Goal: Task Accomplishment & Management: Complete application form

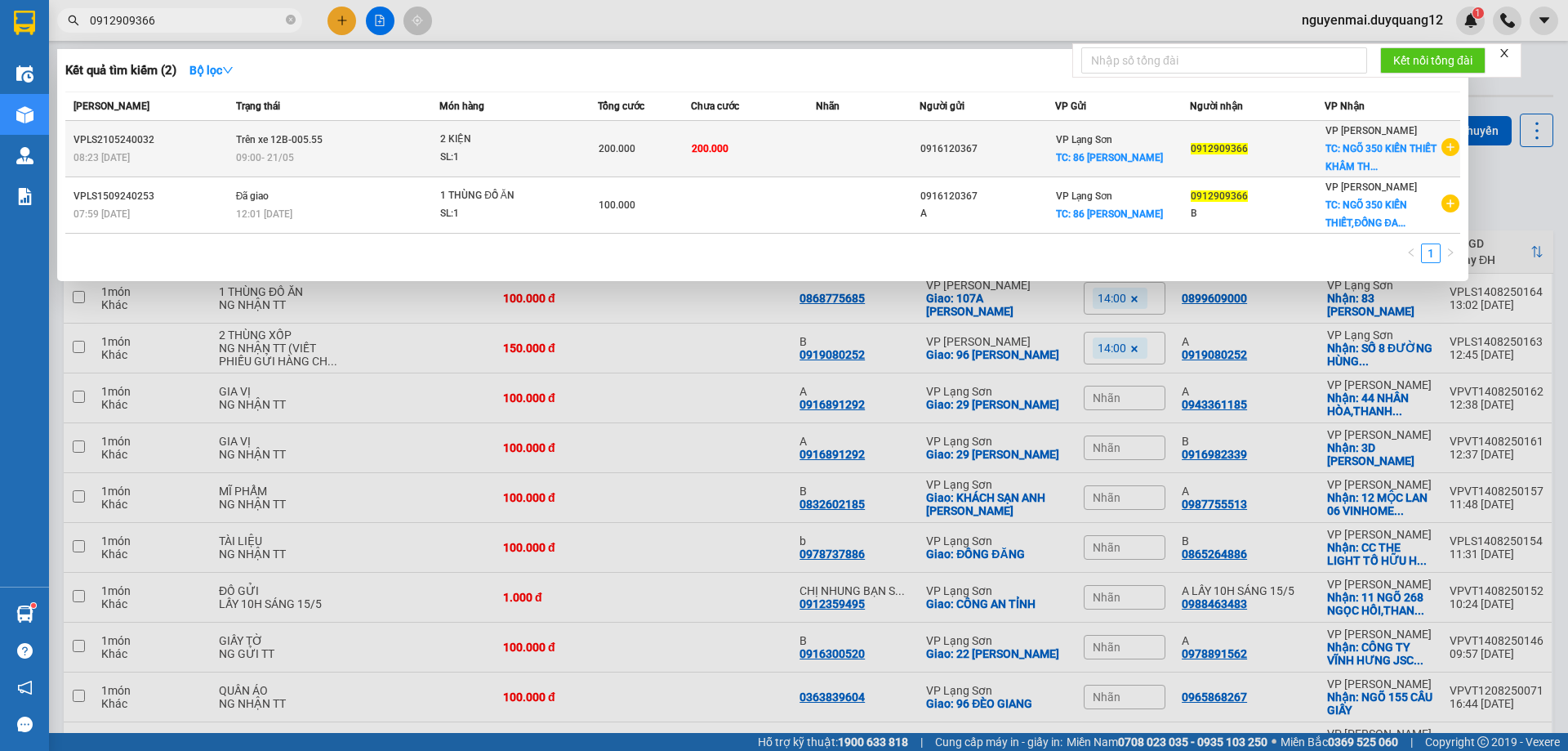
type input "0912909366"
click at [1451, 150] on icon "plus-circle" at bounding box center [1450, 147] width 18 height 18
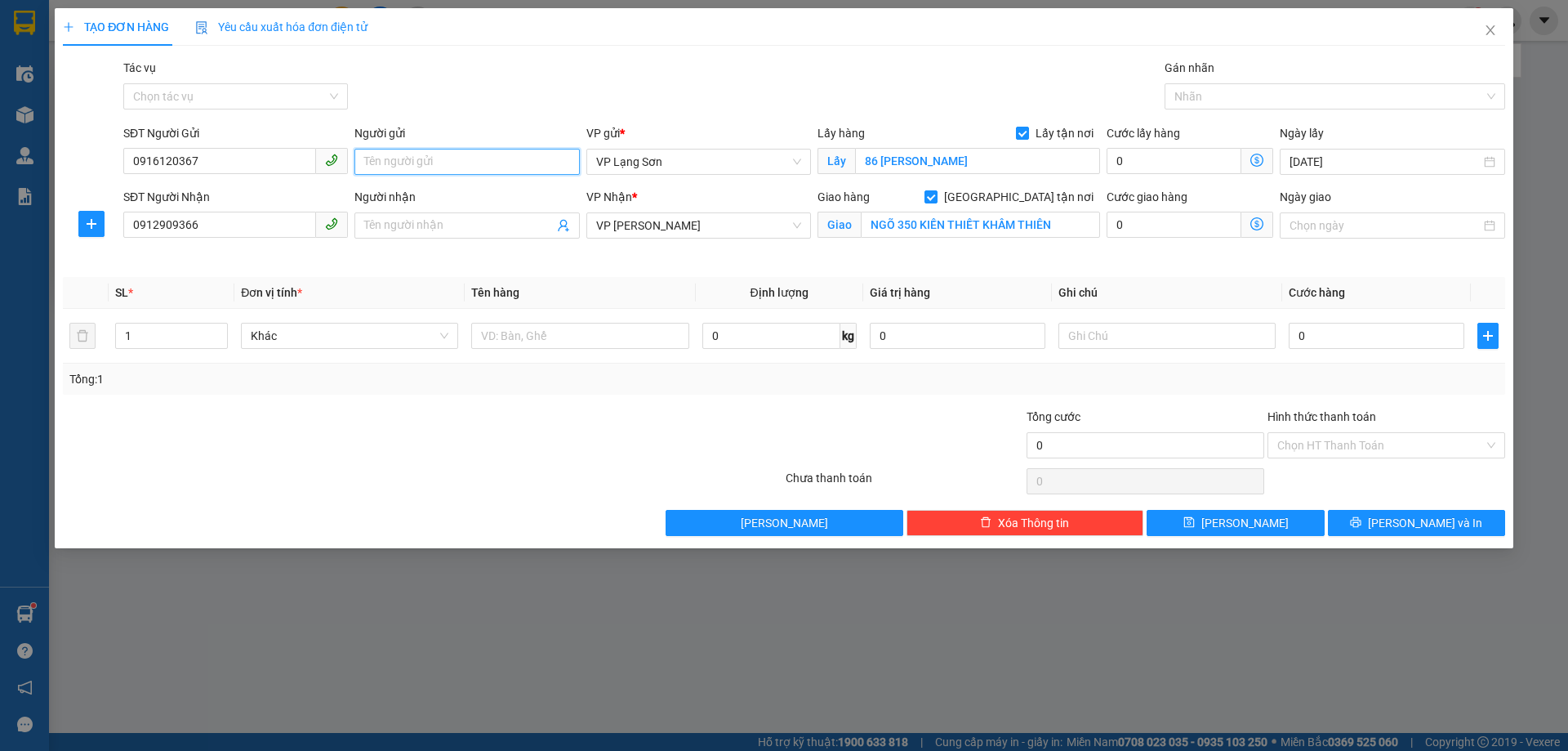
click at [449, 153] on input "Người gửi" at bounding box center [467, 161] width 225 height 26
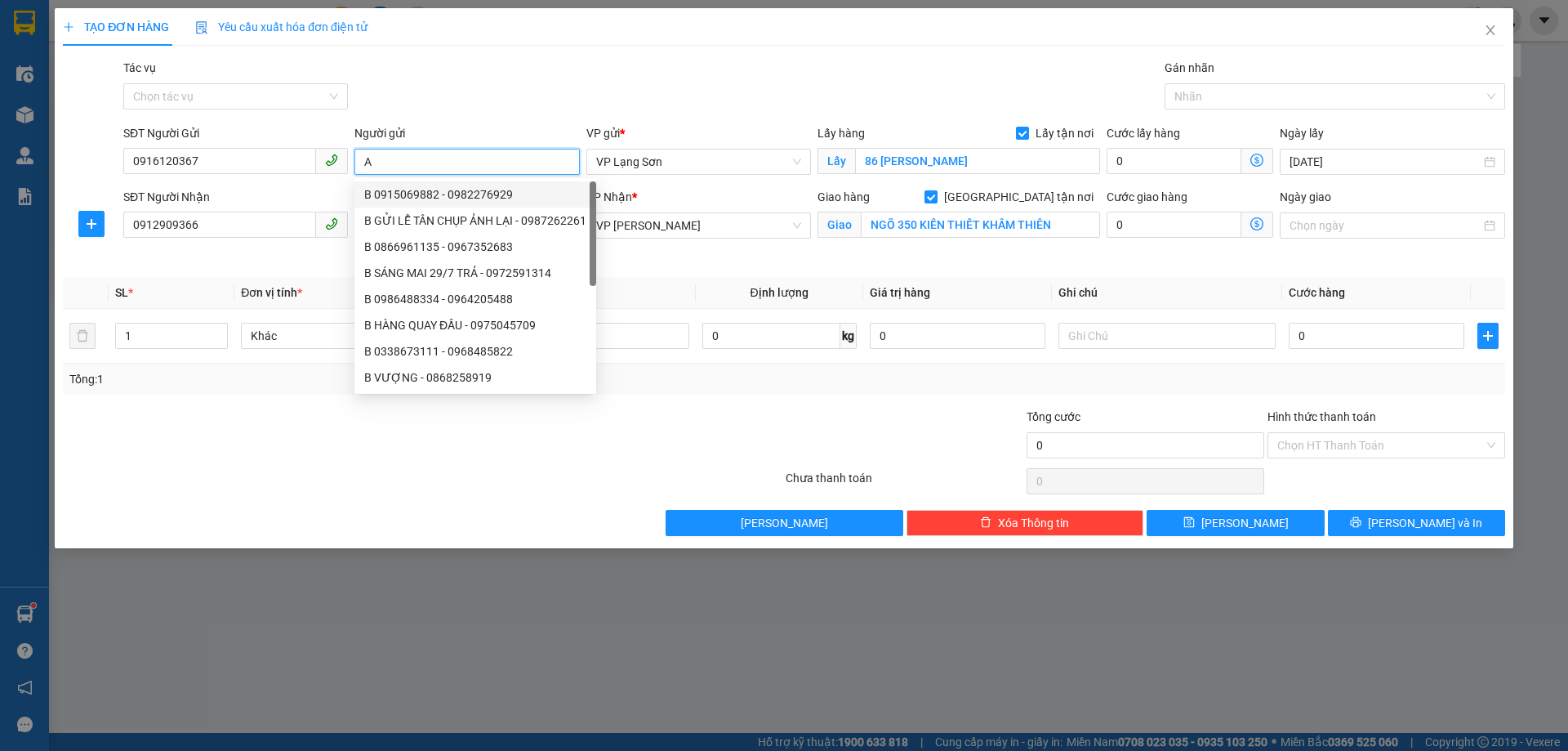
type input "A"
click at [515, 51] on div "TẠO ĐƠN HÀNG Yêu cầu xuất hóa đơn điện tử Transit Pickup Surcharge Ids Transit …" at bounding box center [783, 272] width 1442 height 528
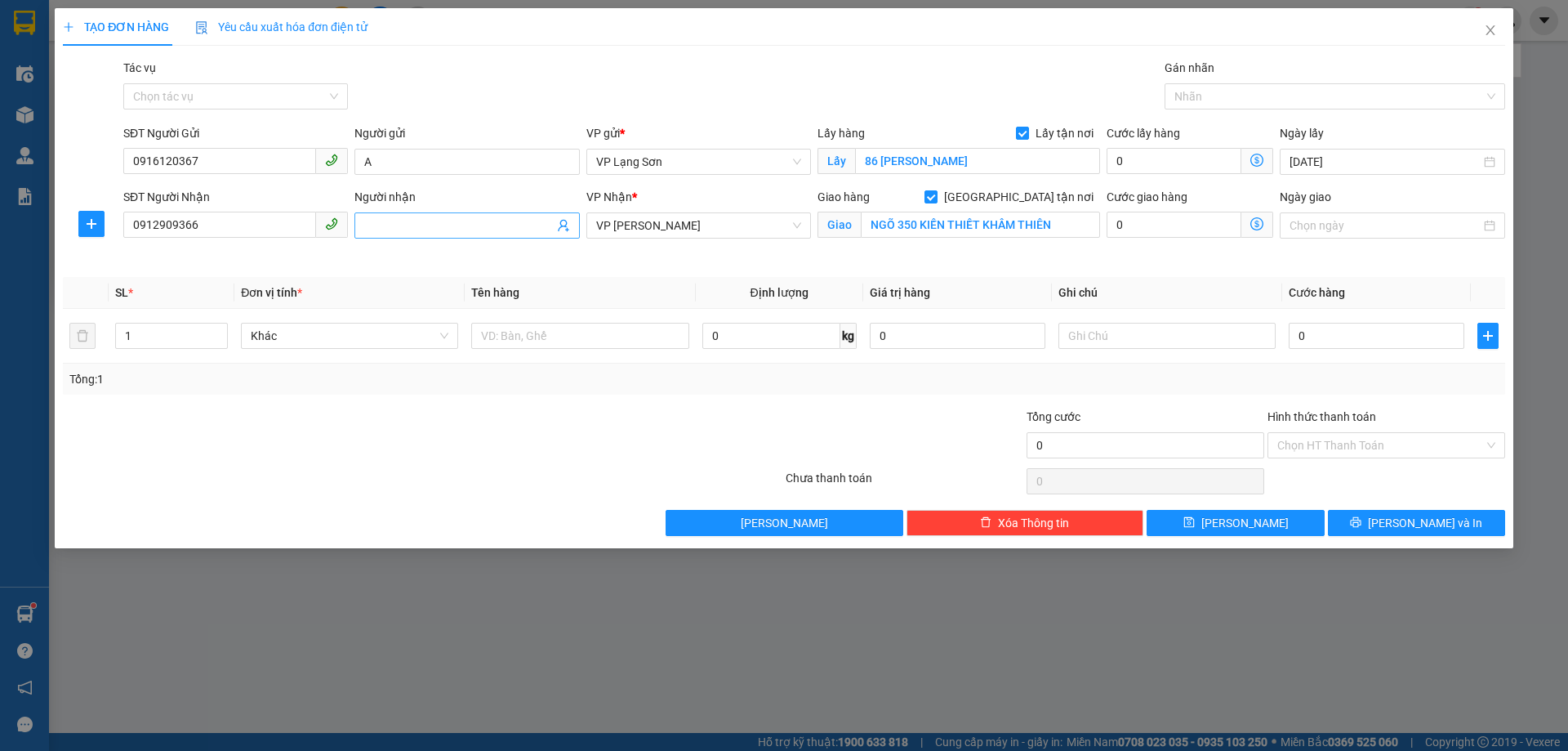
click at [443, 227] on input "Người nhận" at bounding box center [459, 225] width 189 height 18
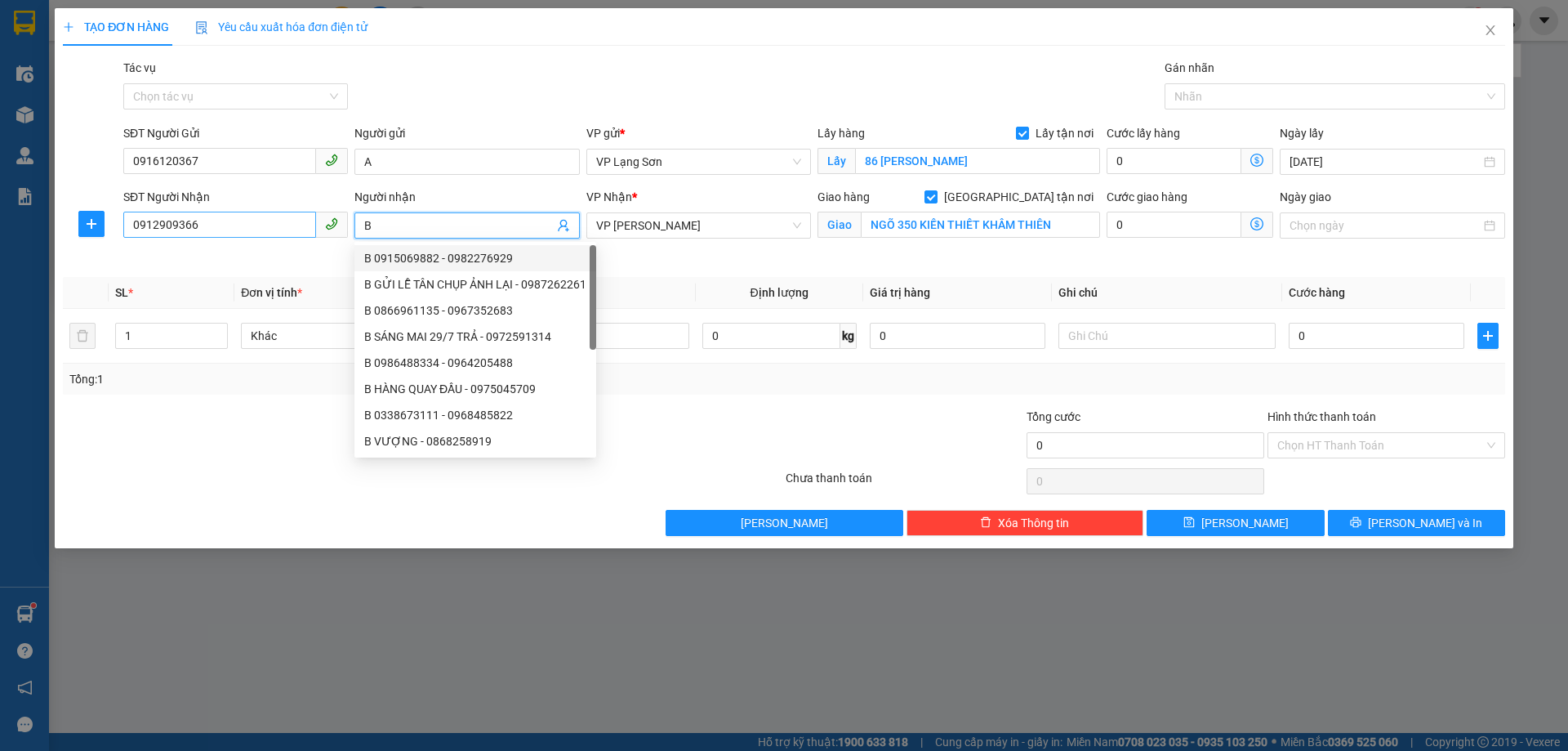
type input "B"
click at [194, 221] on input "0912909366" at bounding box center [220, 225] width 193 height 26
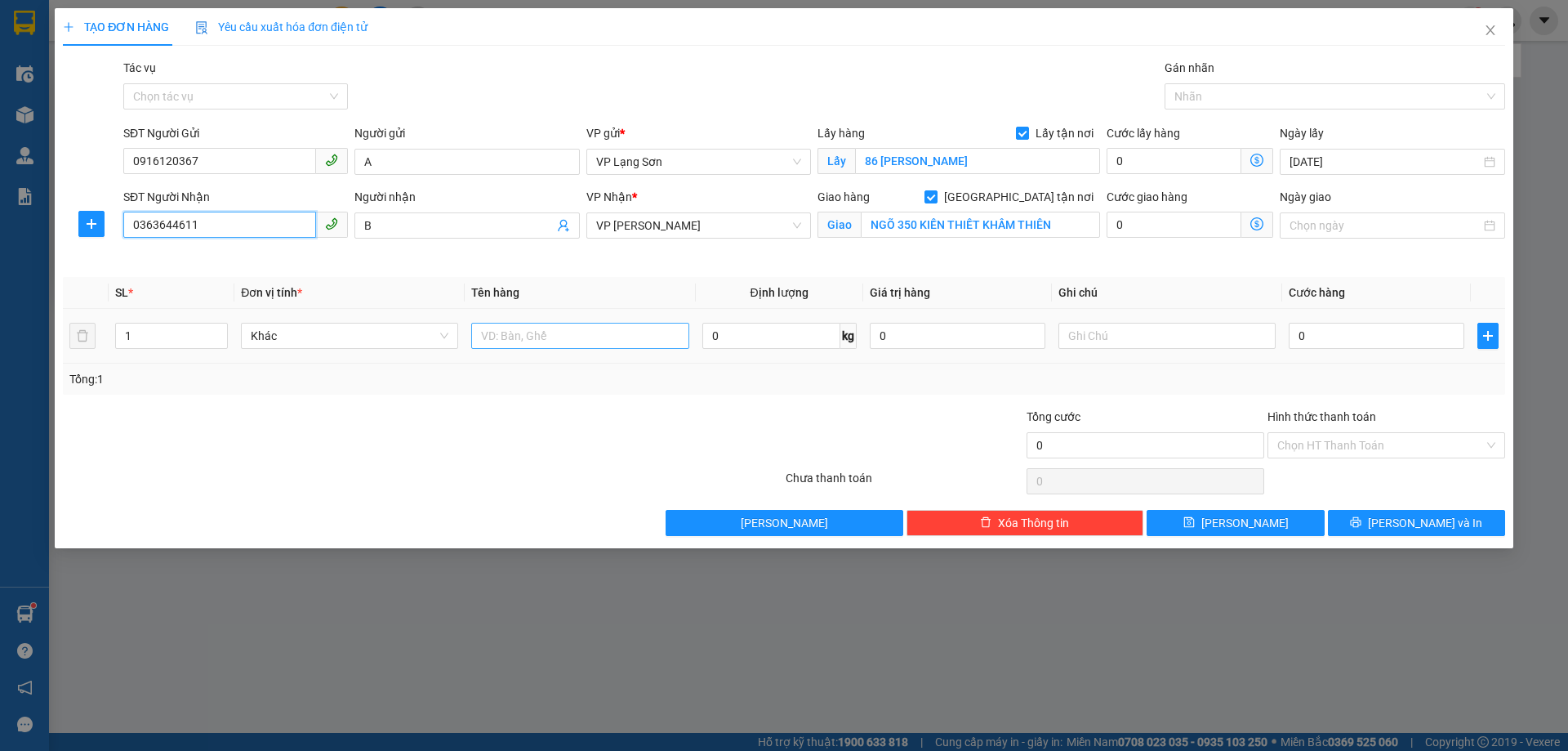
type input "0363644611"
click at [534, 336] on input "text" at bounding box center [579, 336] width 217 height 26
type input "D"
type input "ĐỒ ĂN"
click at [1172, 343] on input "text" at bounding box center [1167, 336] width 217 height 26
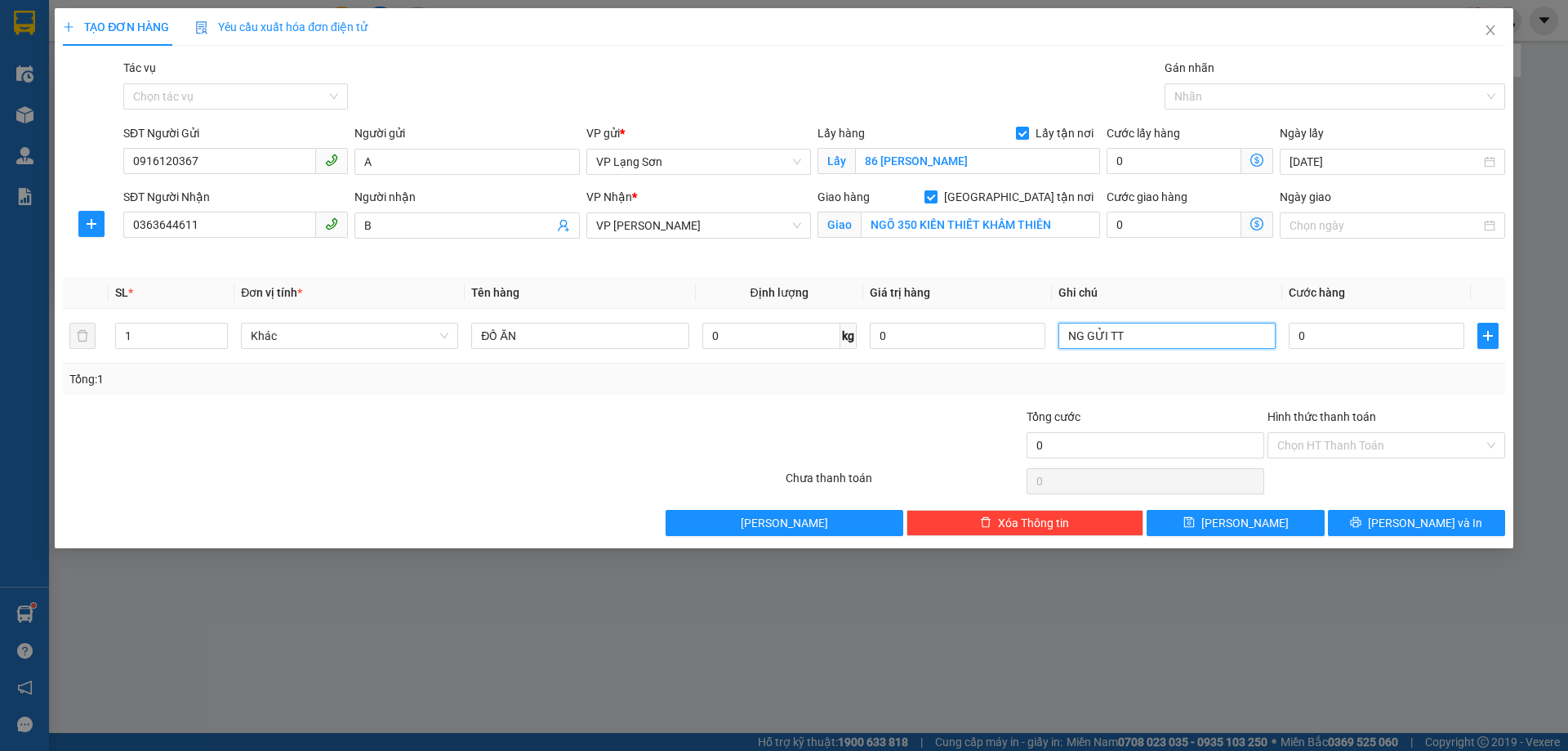
type input "NG GỬI TT"
click at [196, 157] on input "0916120367" at bounding box center [220, 160] width 193 height 26
paste input "0912909366"
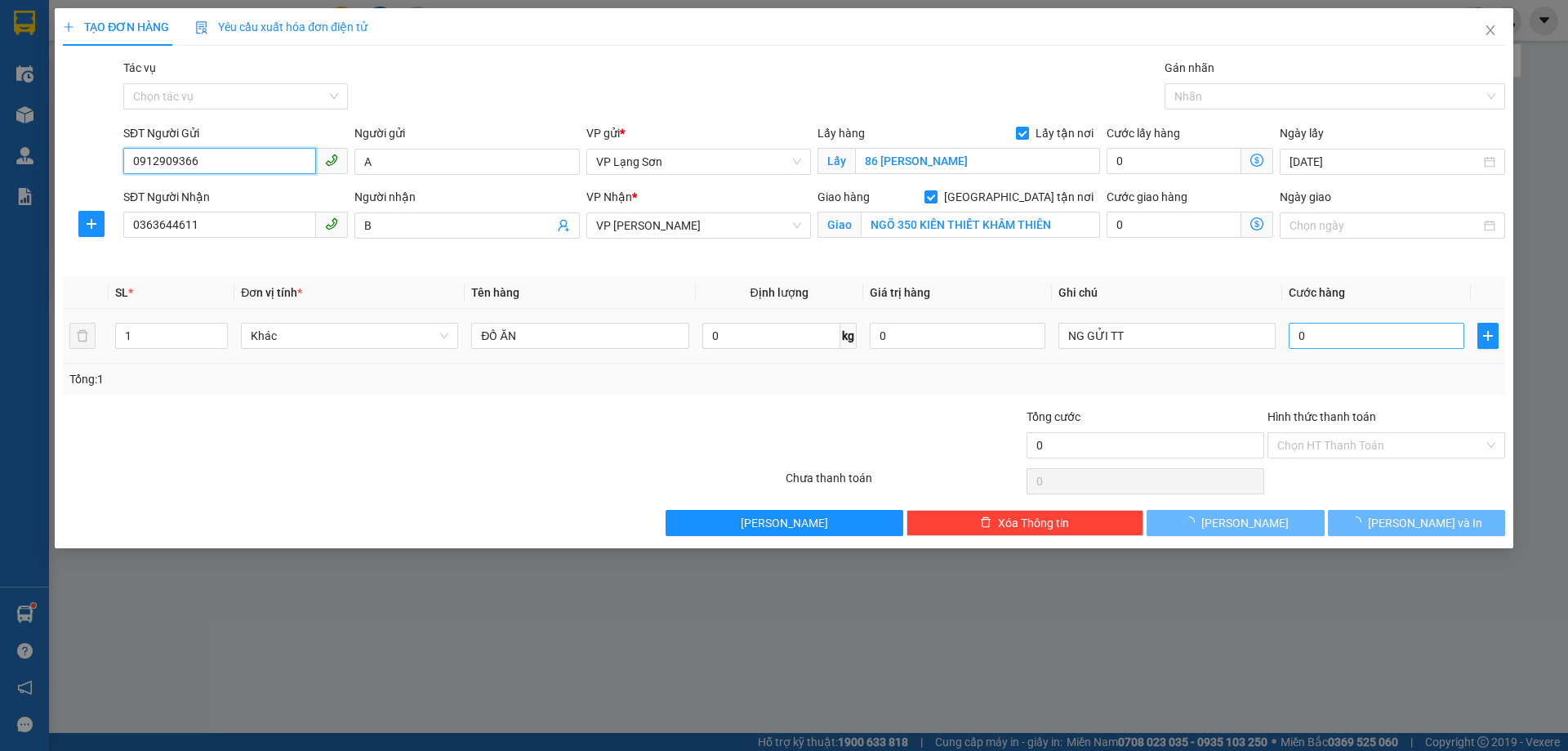
type input "0912909366"
click at [1343, 325] on input "0" at bounding box center [1376, 336] width 176 height 26
type input "1"
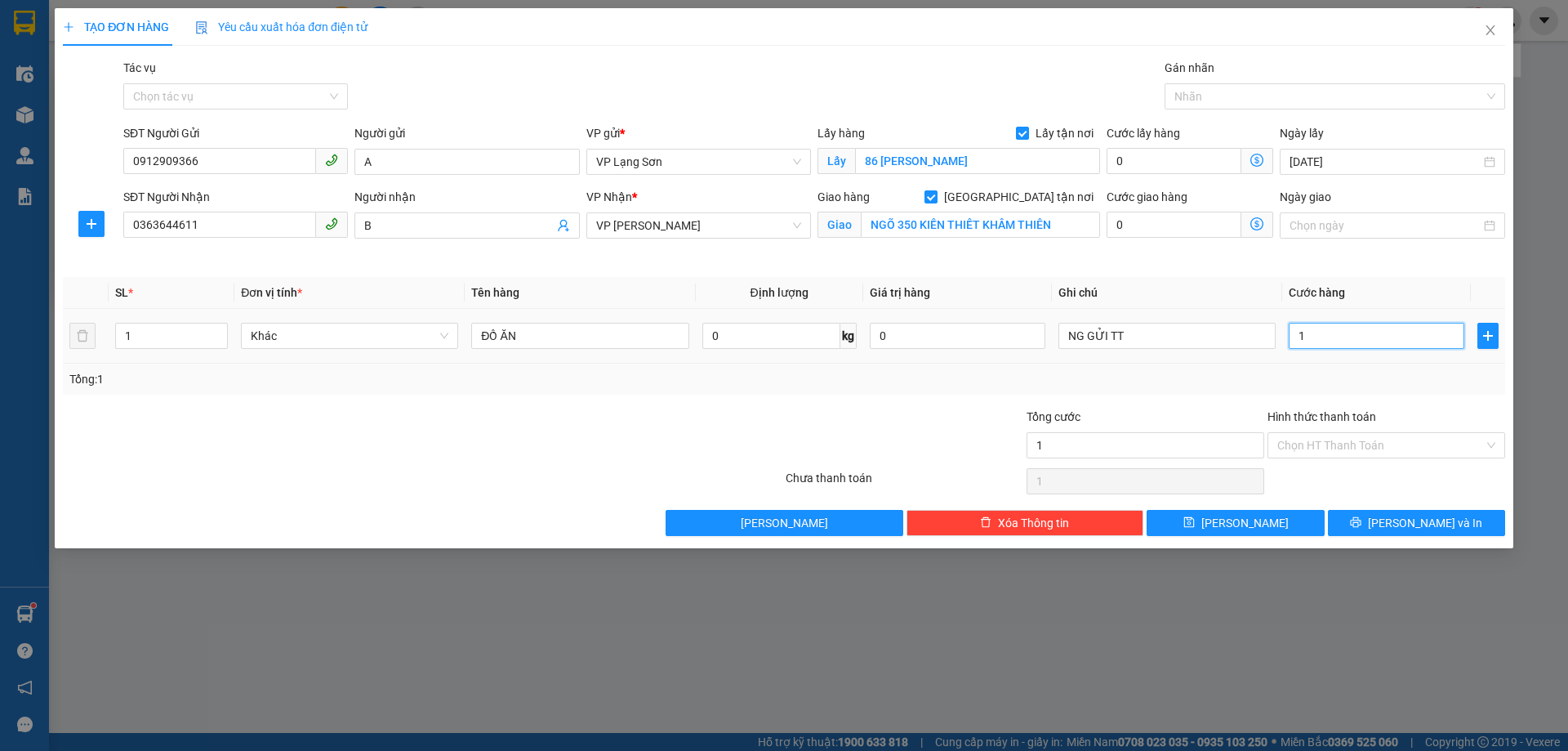
type input "10"
type input "100"
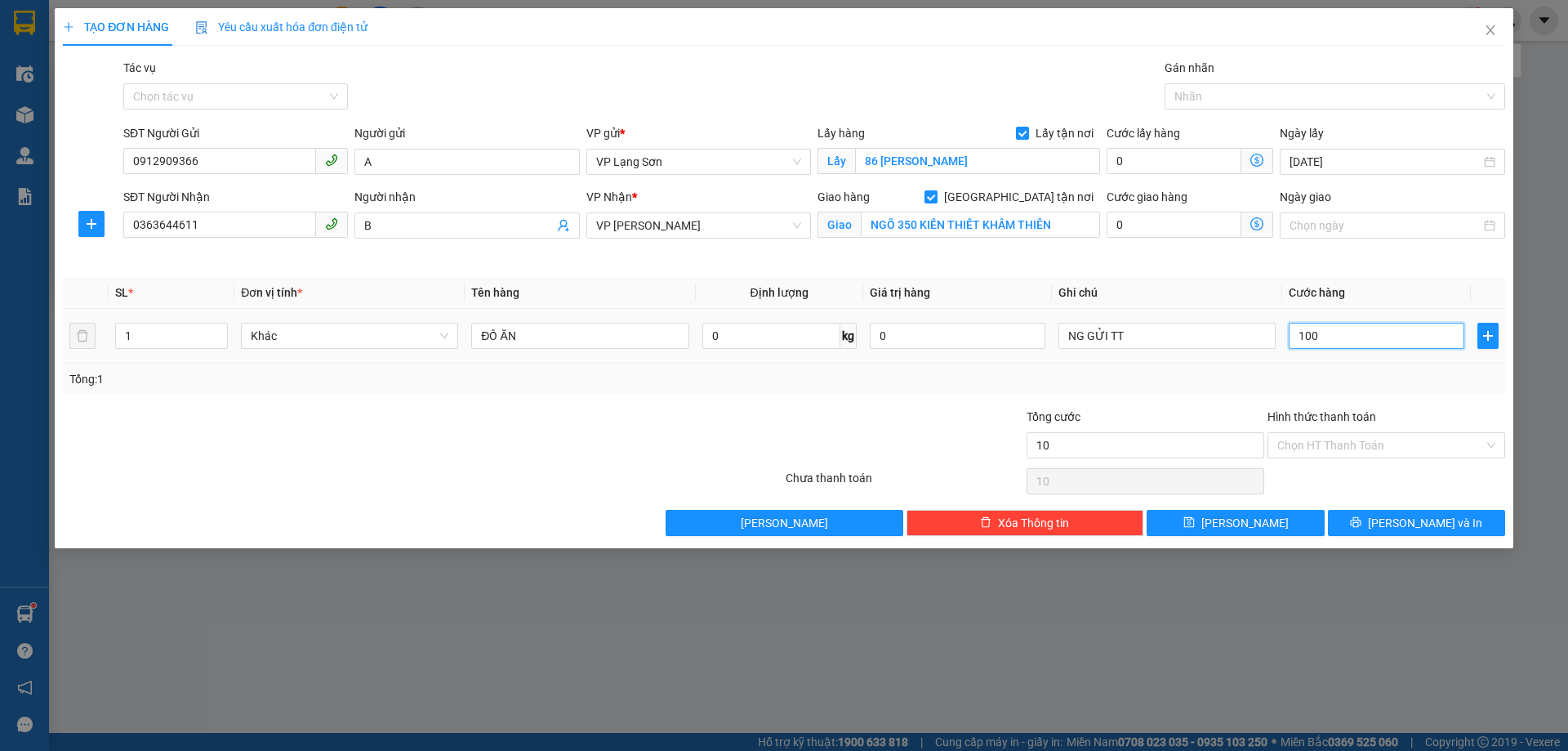
type input "100"
type input "1.000"
type input "10.000"
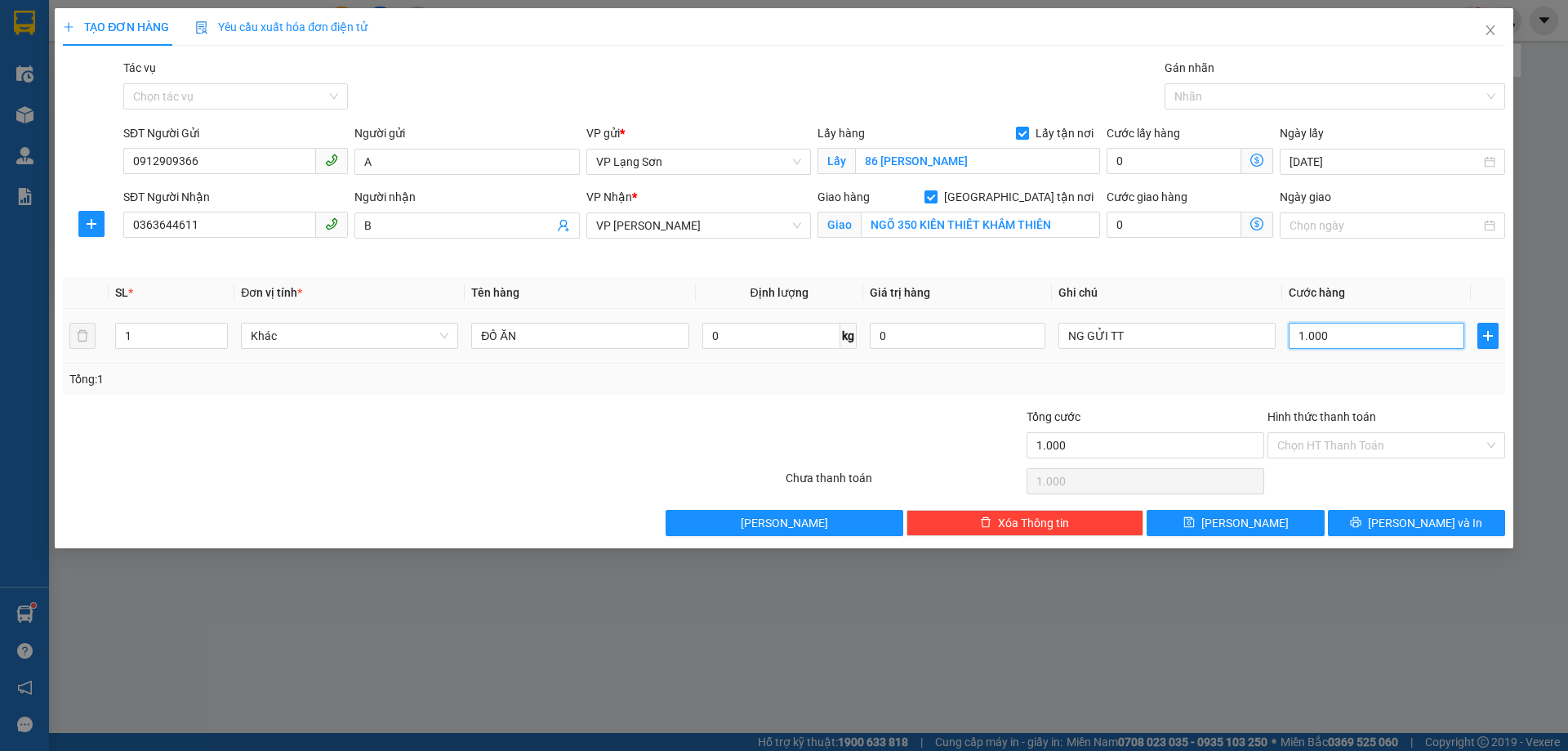
type input "10.000"
type input "100.000"
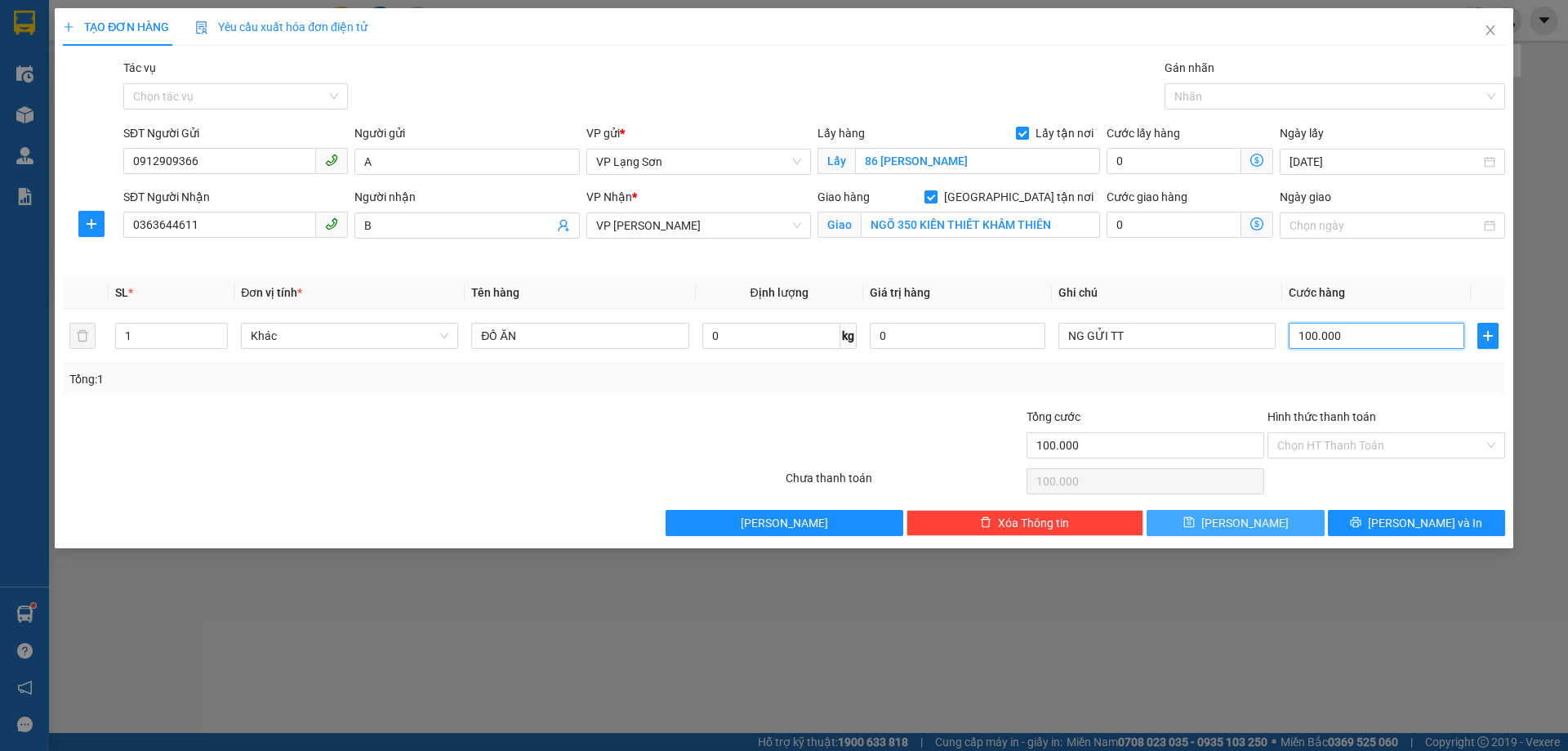
type input "100.000"
click at [1243, 515] on span "[PERSON_NAME]" at bounding box center [1245, 523] width 87 height 18
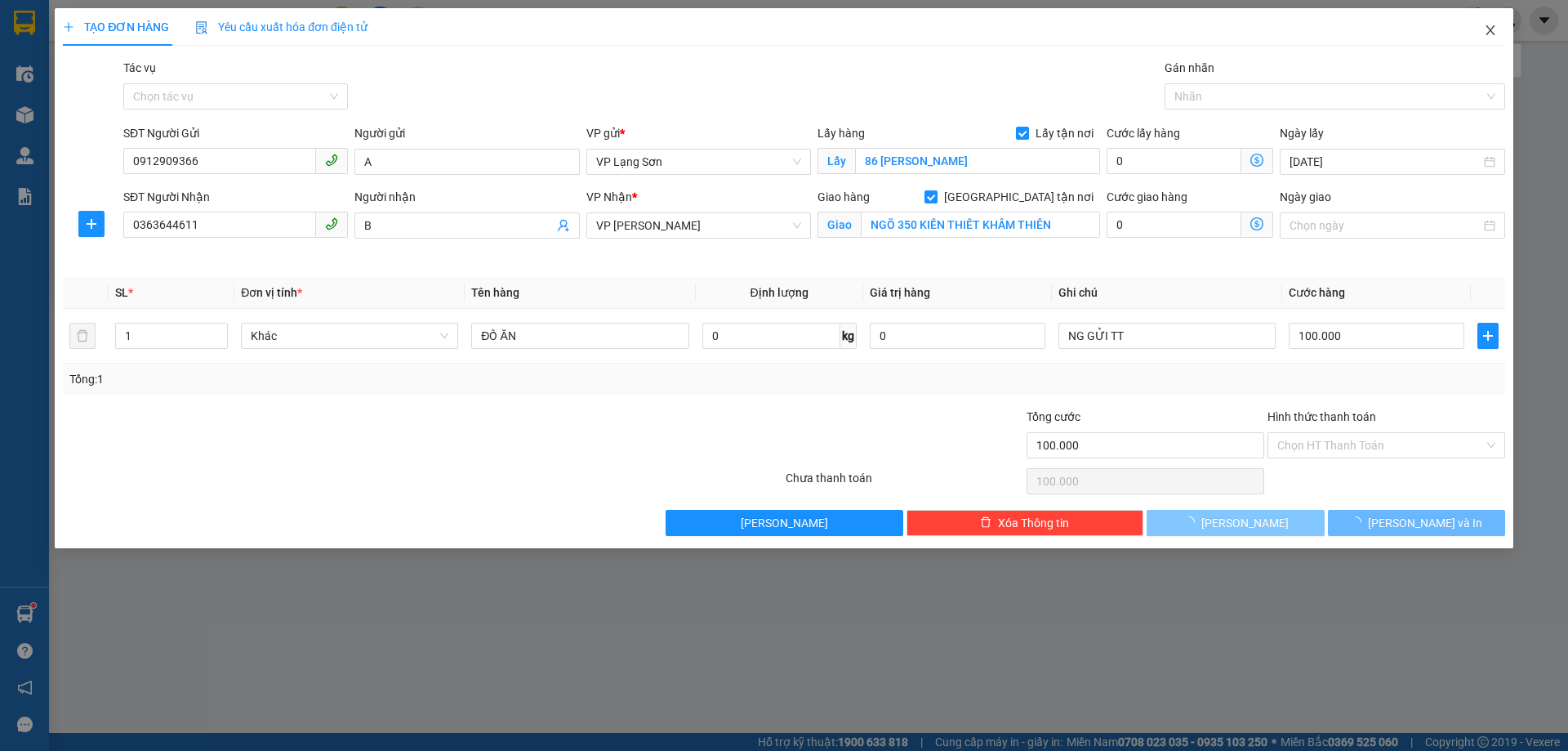
checkbox input "false"
type input "0"
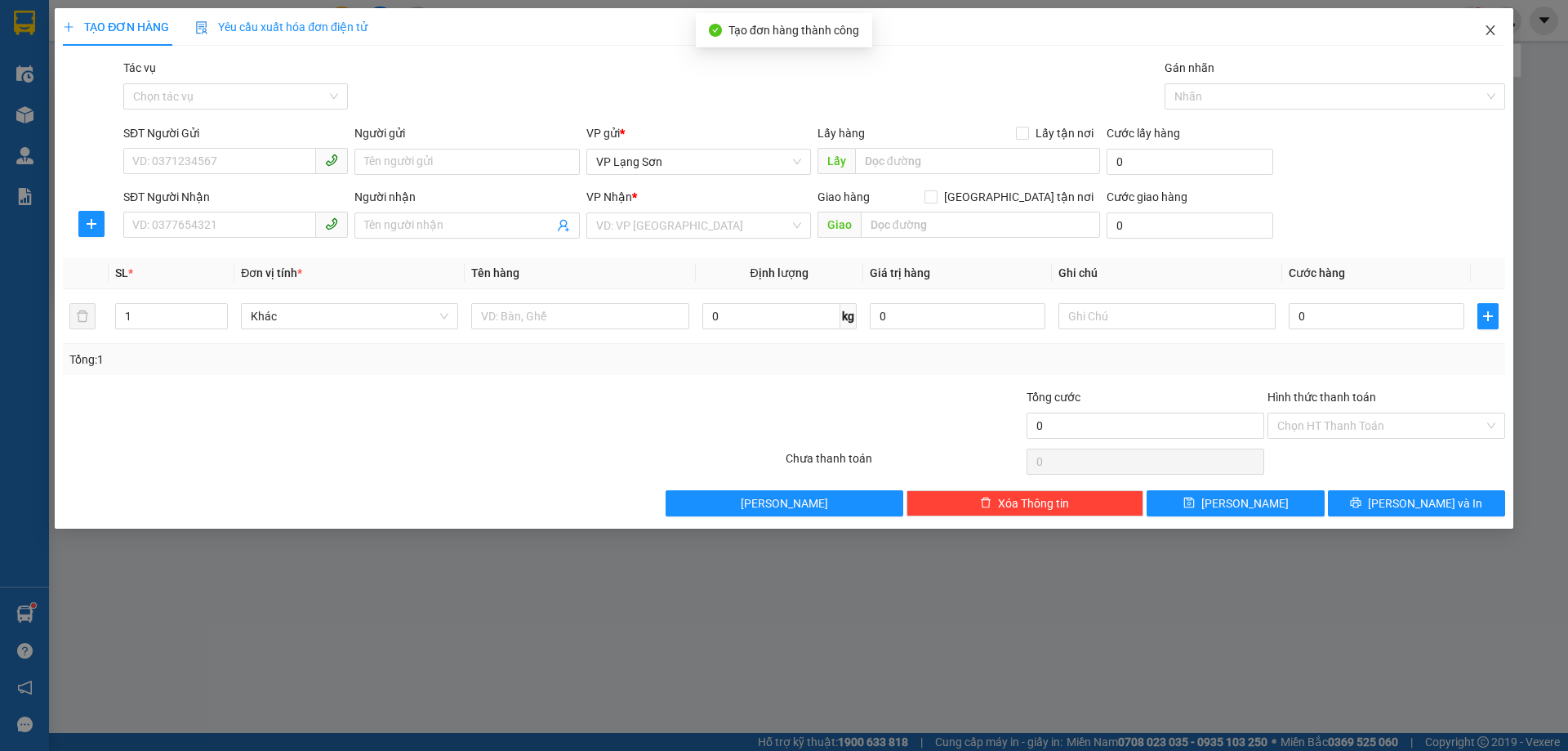
click at [1486, 35] on icon "close" at bounding box center [1490, 30] width 13 height 13
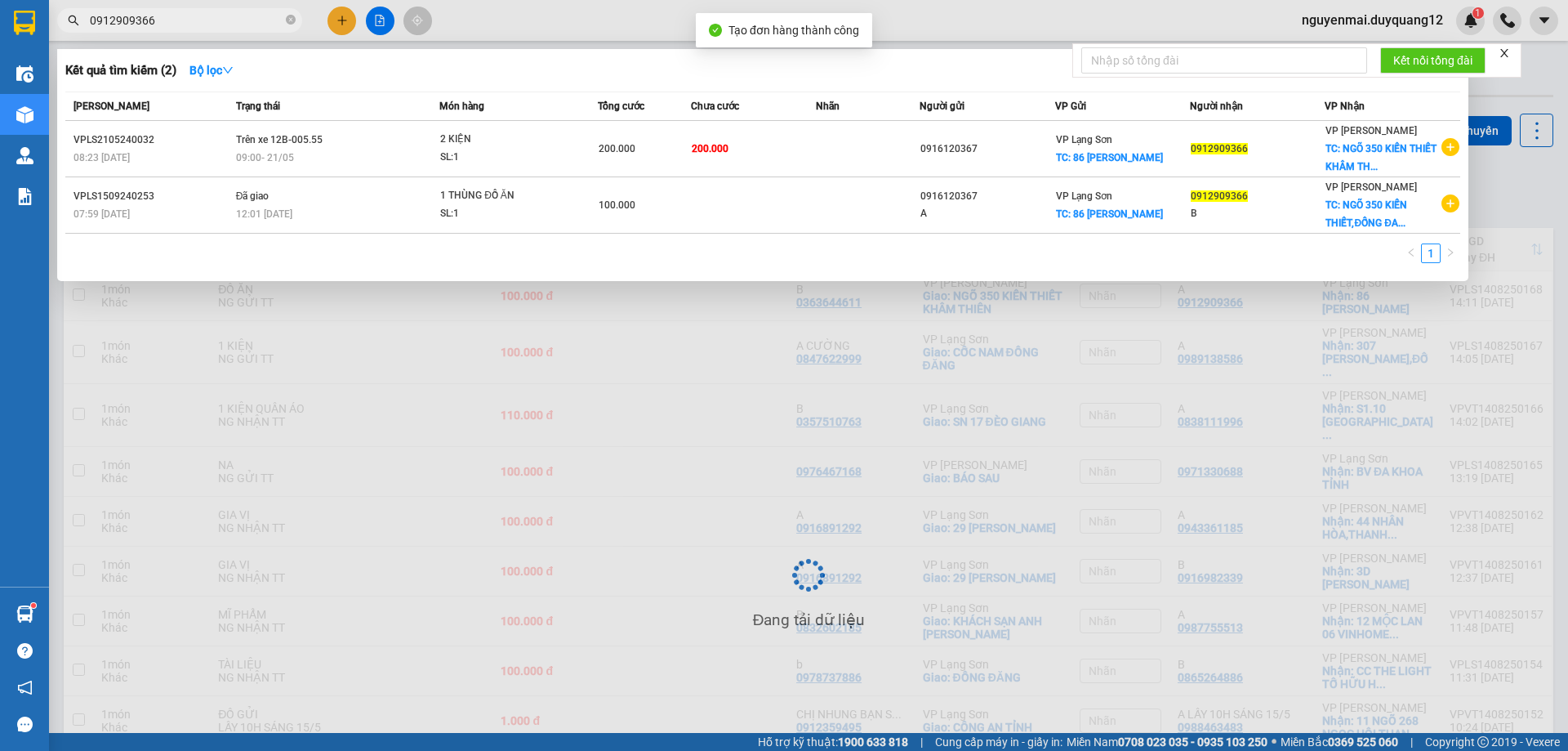
click at [1508, 171] on div at bounding box center [784, 375] width 1568 height 751
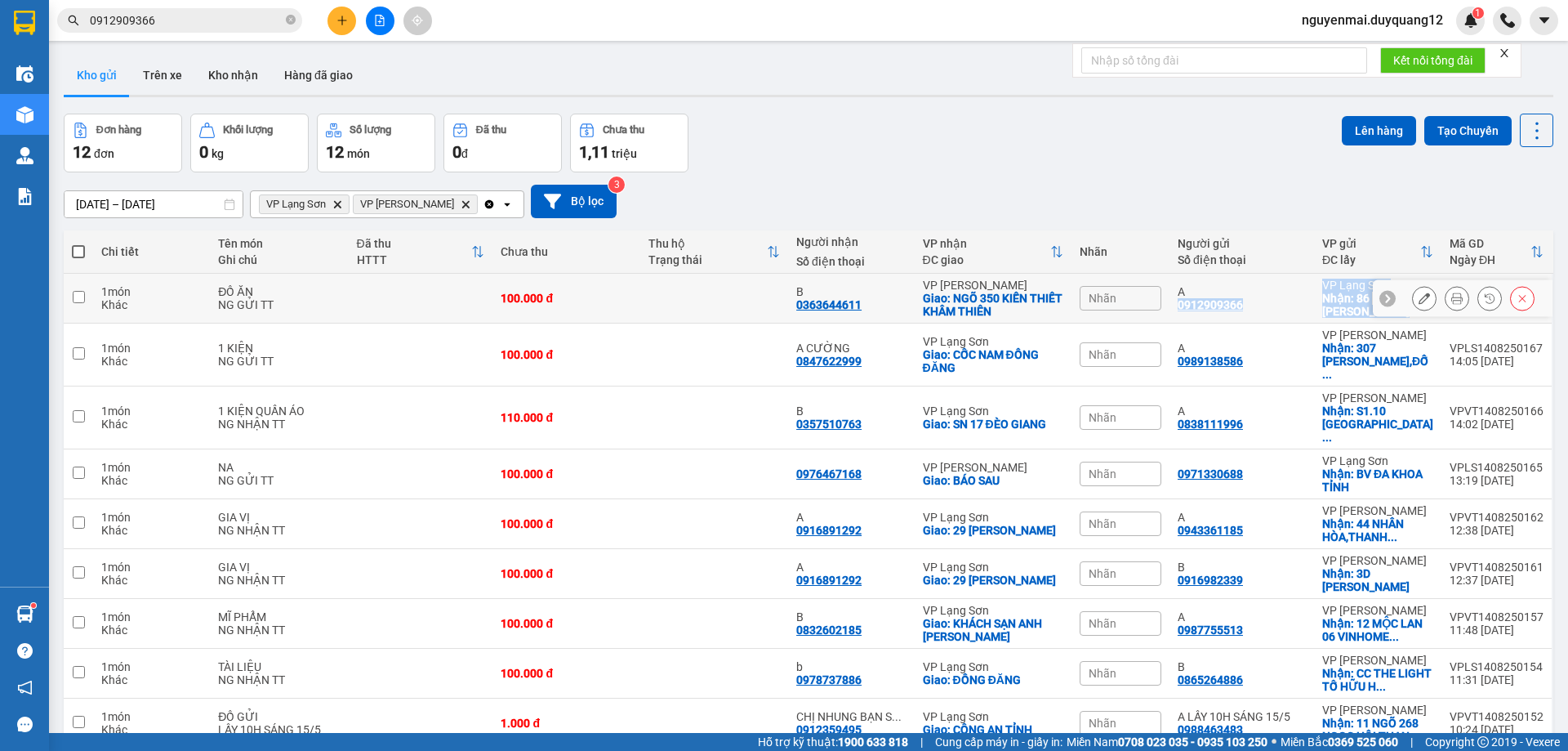
drag, startPoint x: 1171, startPoint y: 307, endPoint x: 1365, endPoint y: 307, distance: 194.0
click at [1365, 307] on tr "1 món Khác ĐỒ ĂN NG GỬI TT 100.000 đ B 0363644611 VP [PERSON_NAME]: NGÕ 350 KIẾ…" at bounding box center [808, 299] width 1489 height 50
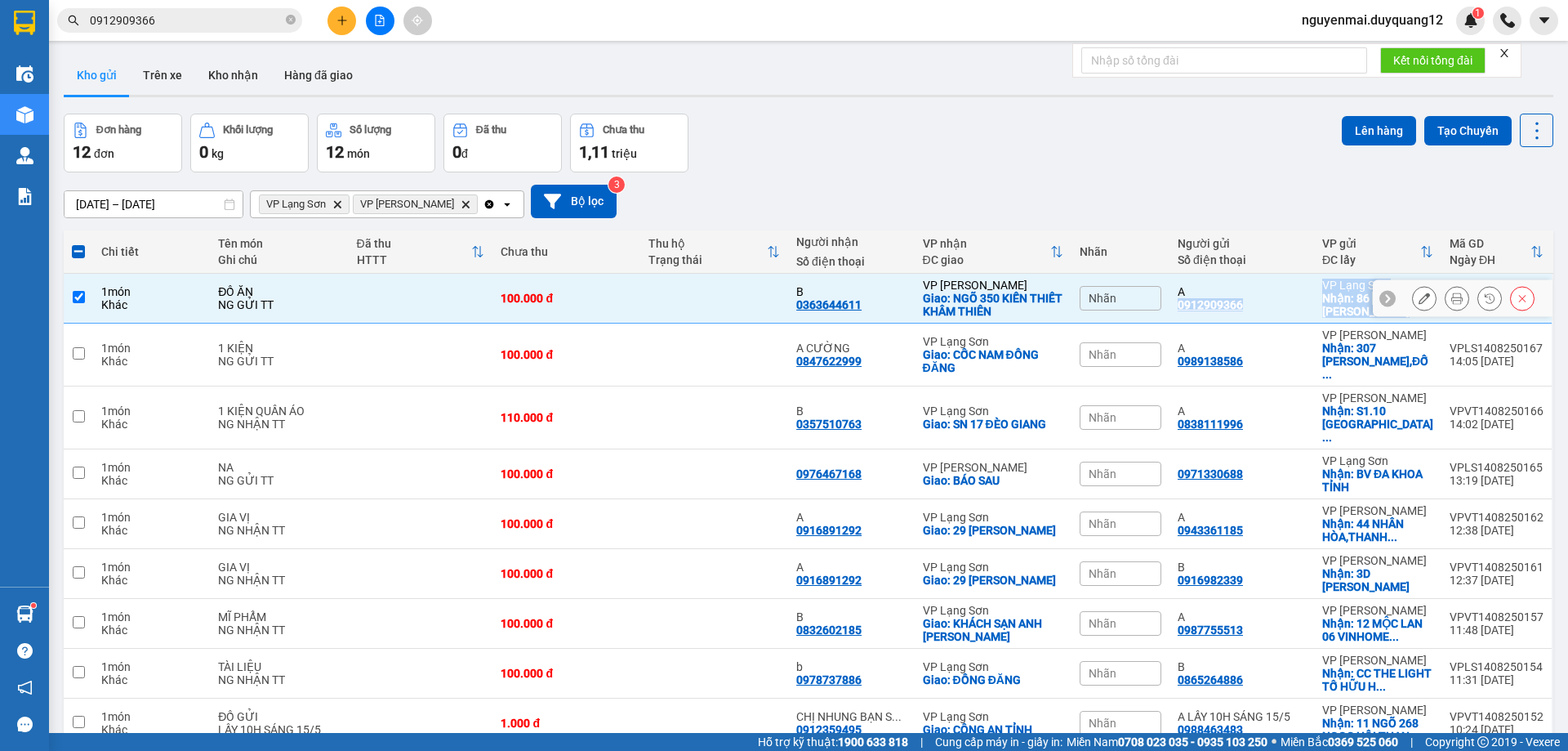
copy tr "0912909366 VP [GEOGRAPHIC_DATA]: 86 [PERSON_NAME] VPLS1408250168 14:11 [DATE]"
click at [1168, 181] on div "[DATE] – [DATE] Press the down arrow key to interact with the calendar and sele…" at bounding box center [808, 202] width 1489 height 58
click at [81, 294] on input "checkbox" at bounding box center [79, 297] width 12 height 12
checkbox input "false"
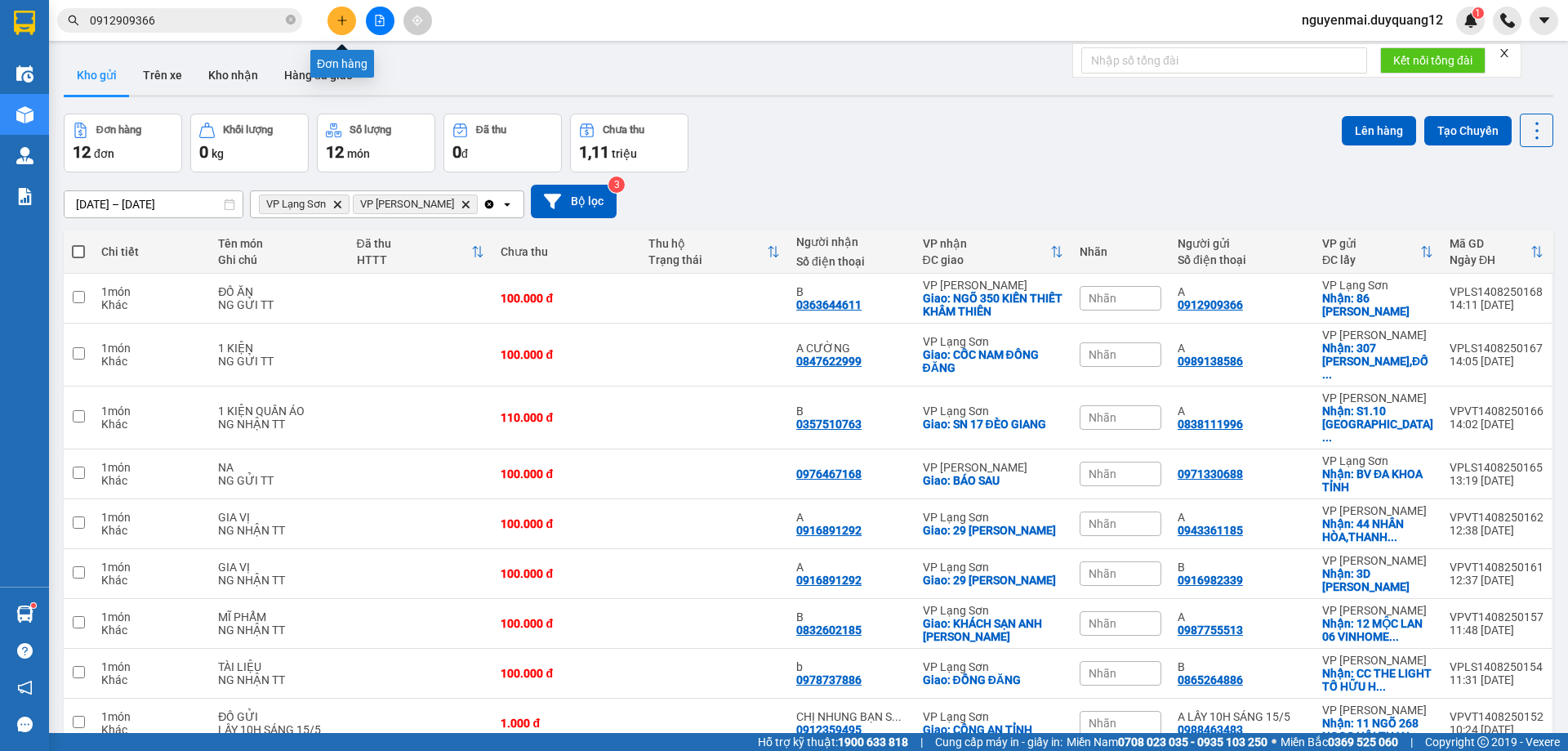
click at [340, 19] on icon "plus" at bounding box center [341, 20] width 11 height 11
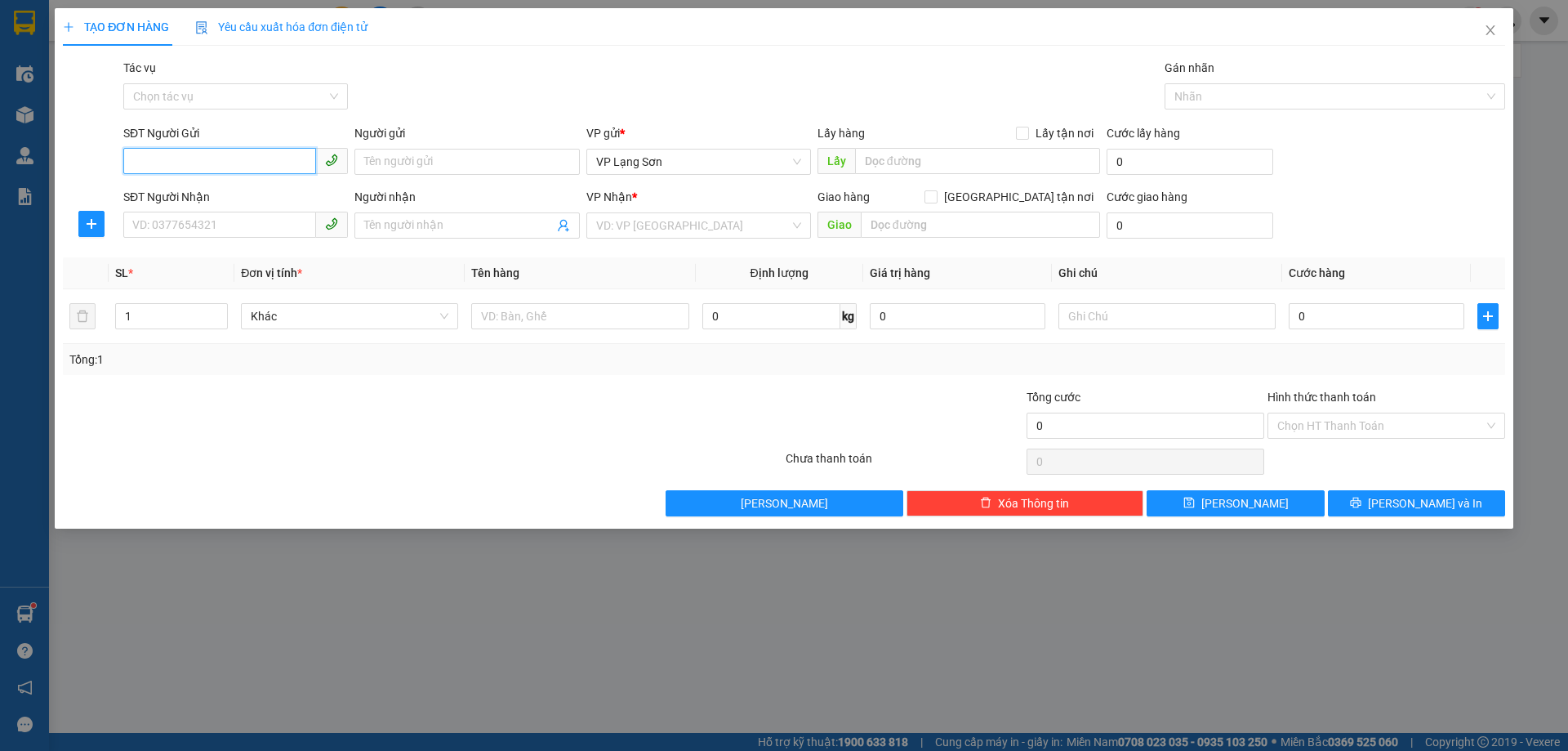
paste input "0915800966"
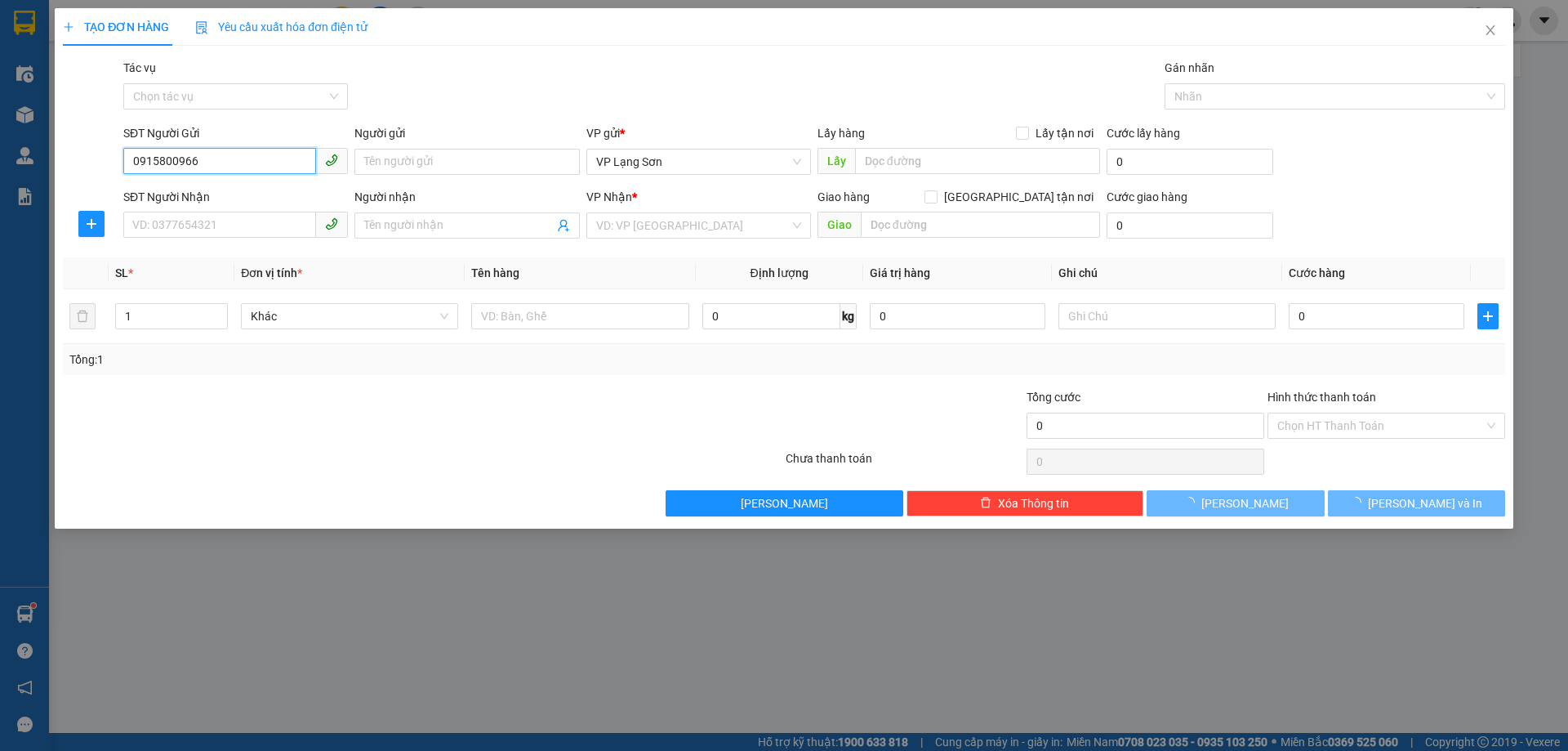
type input "0915800966"
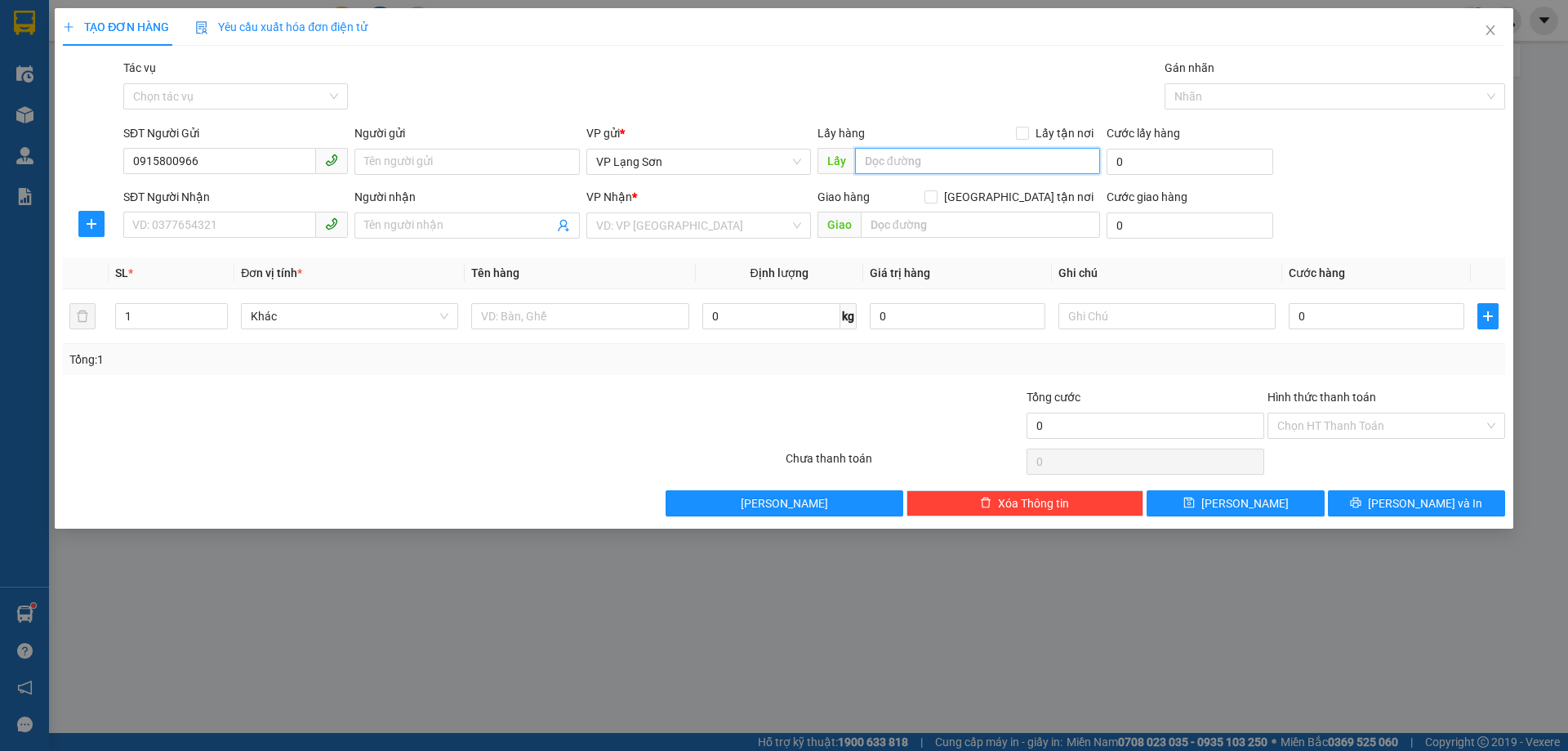
paste input "96 [PERSON_NAME]"
click at [795, 157] on span "VP Lạng Sơn" at bounding box center [698, 161] width 205 height 25
type input "96 [PERSON_NAME]"
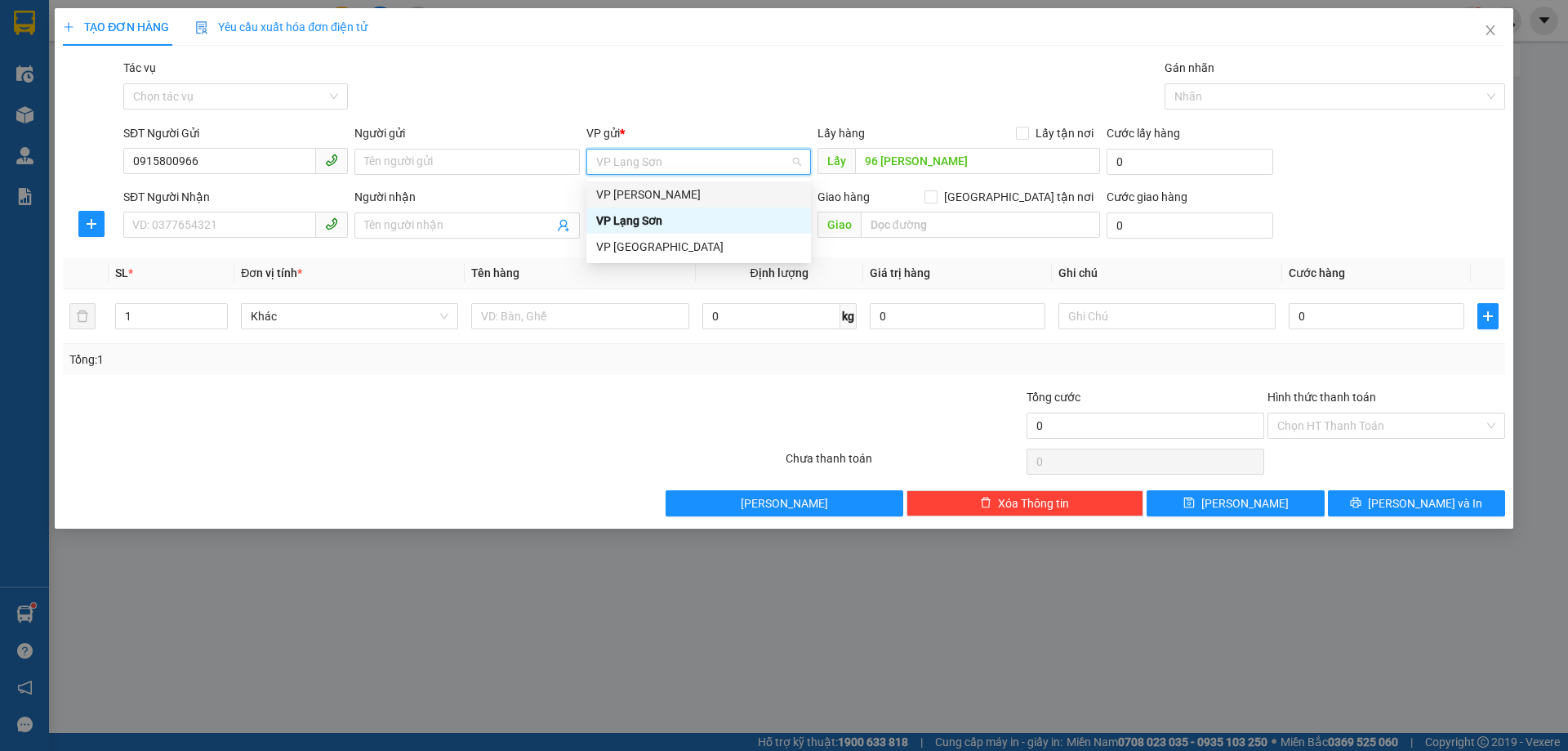
click at [721, 189] on div "VP [PERSON_NAME]" at bounding box center [698, 194] width 205 height 18
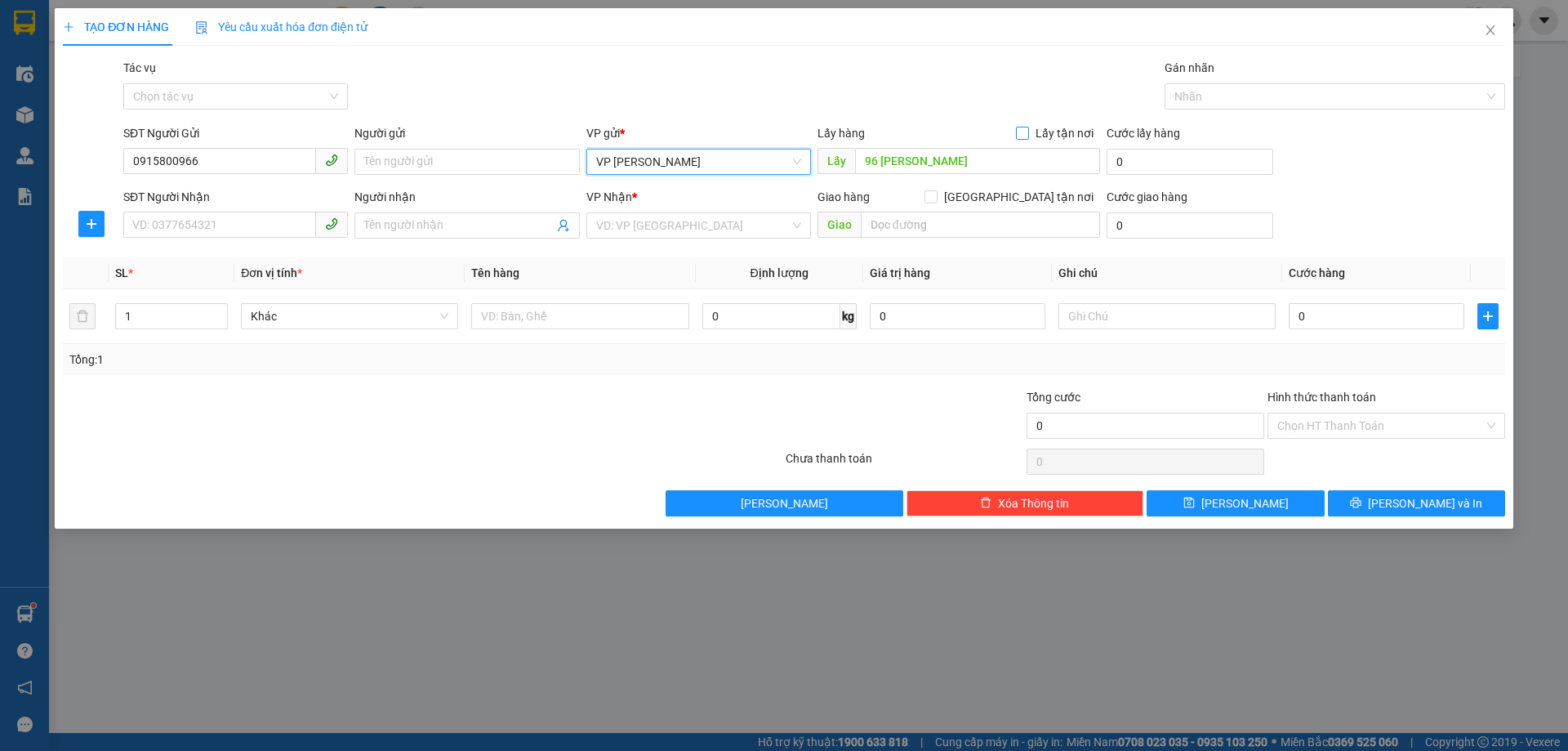
click at [1027, 135] on input "Lấy tận nơi" at bounding box center [1021, 132] width 11 height 11
checkbox input "true"
click at [936, 192] on input "[GEOGRAPHIC_DATA] tận nơi" at bounding box center [930, 196] width 11 height 11
checkbox input "true"
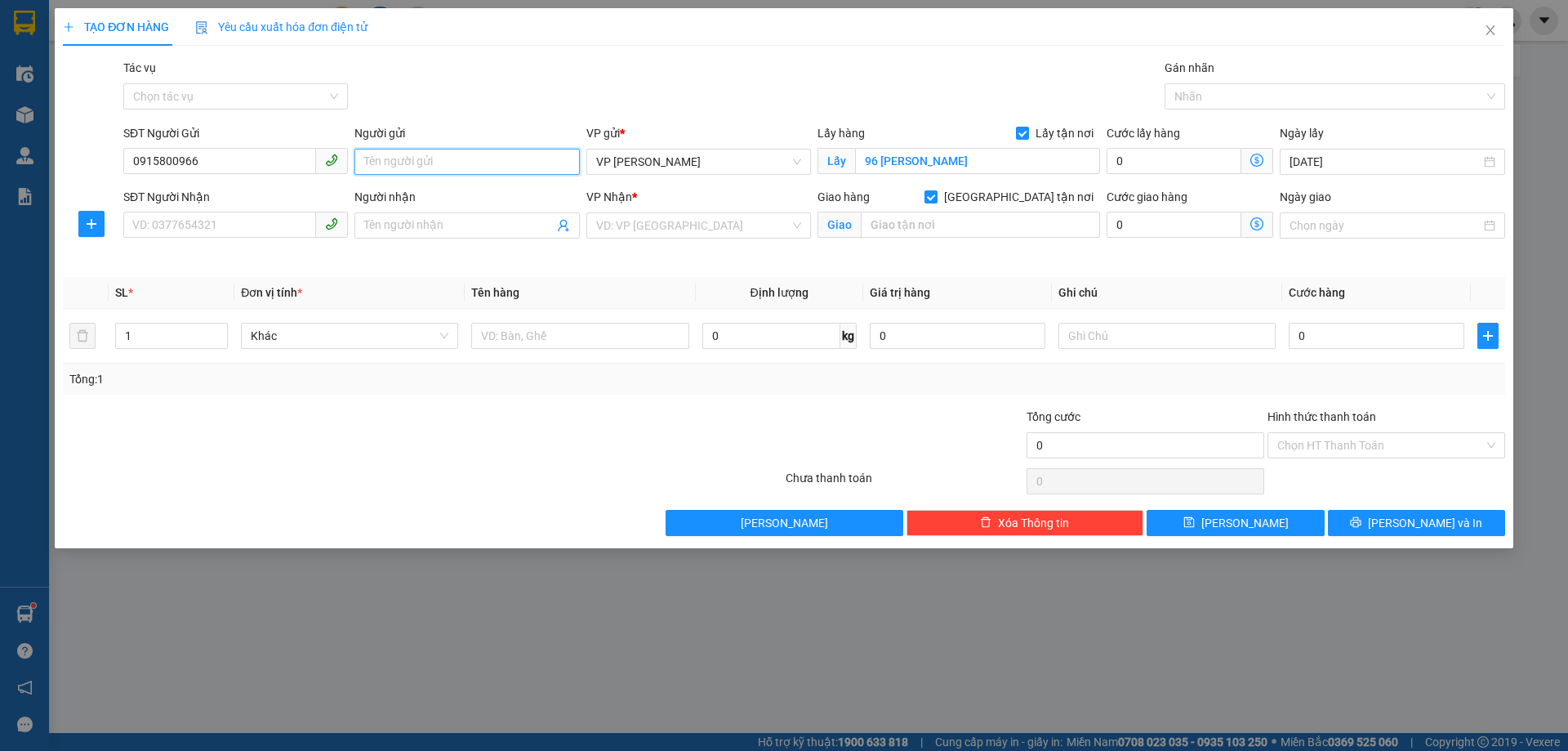
click at [482, 154] on input "Người gửi" at bounding box center [467, 161] width 225 height 26
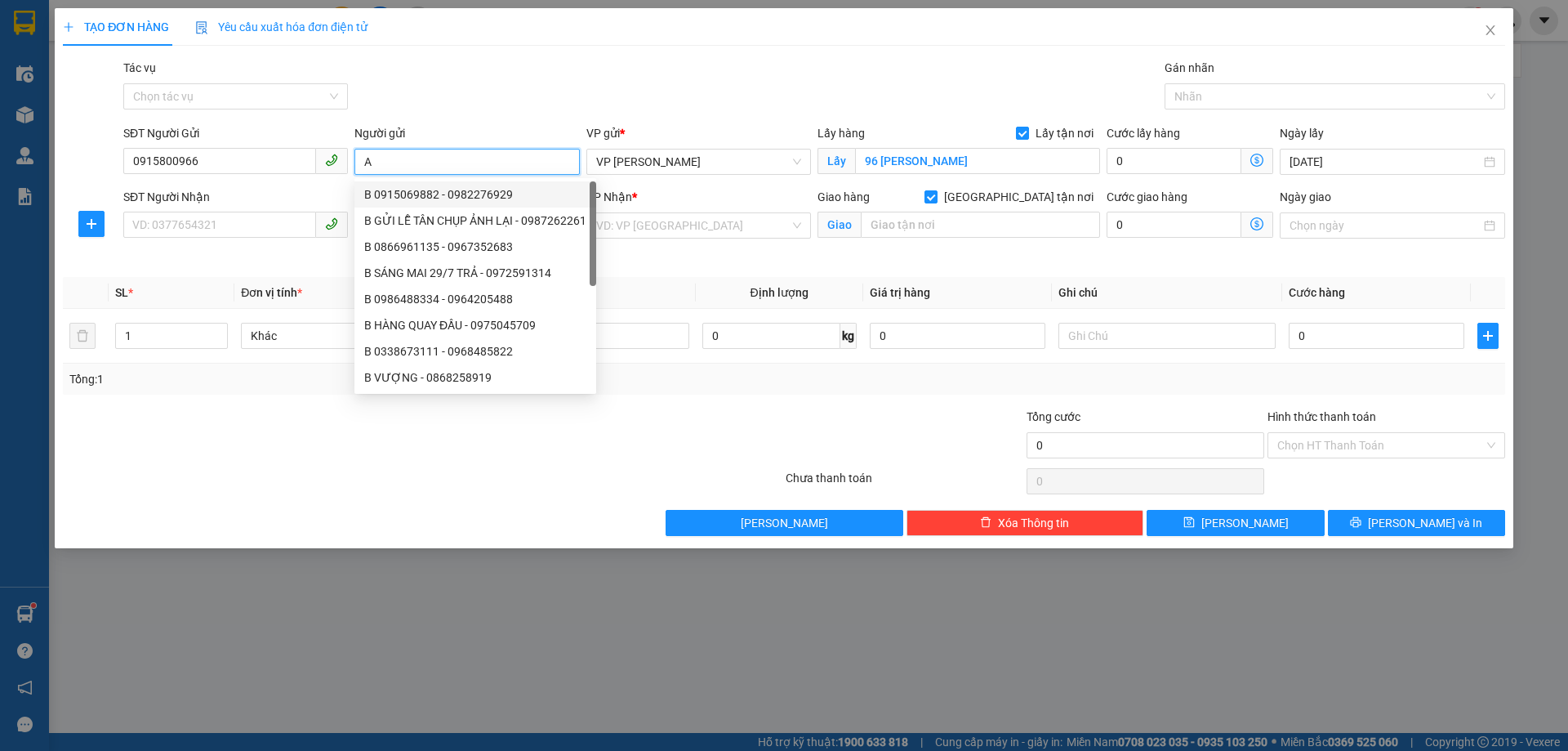
type input "A"
click at [473, 77] on div "Tác vụ Chọn tác vụ Gán nhãn Nhãn" at bounding box center [814, 88] width 1388 height 58
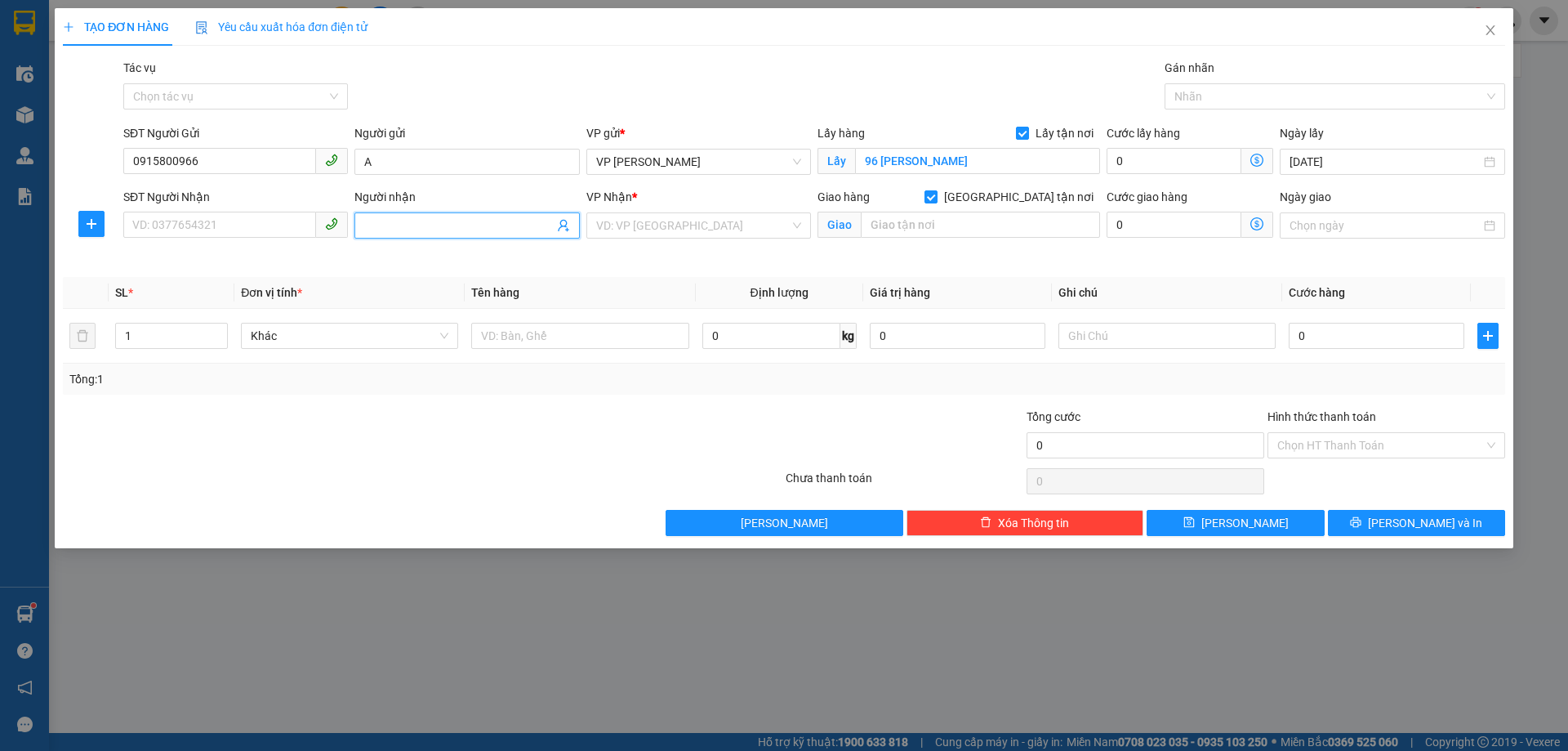
click at [433, 216] on input "Người nhận" at bounding box center [459, 225] width 189 height 18
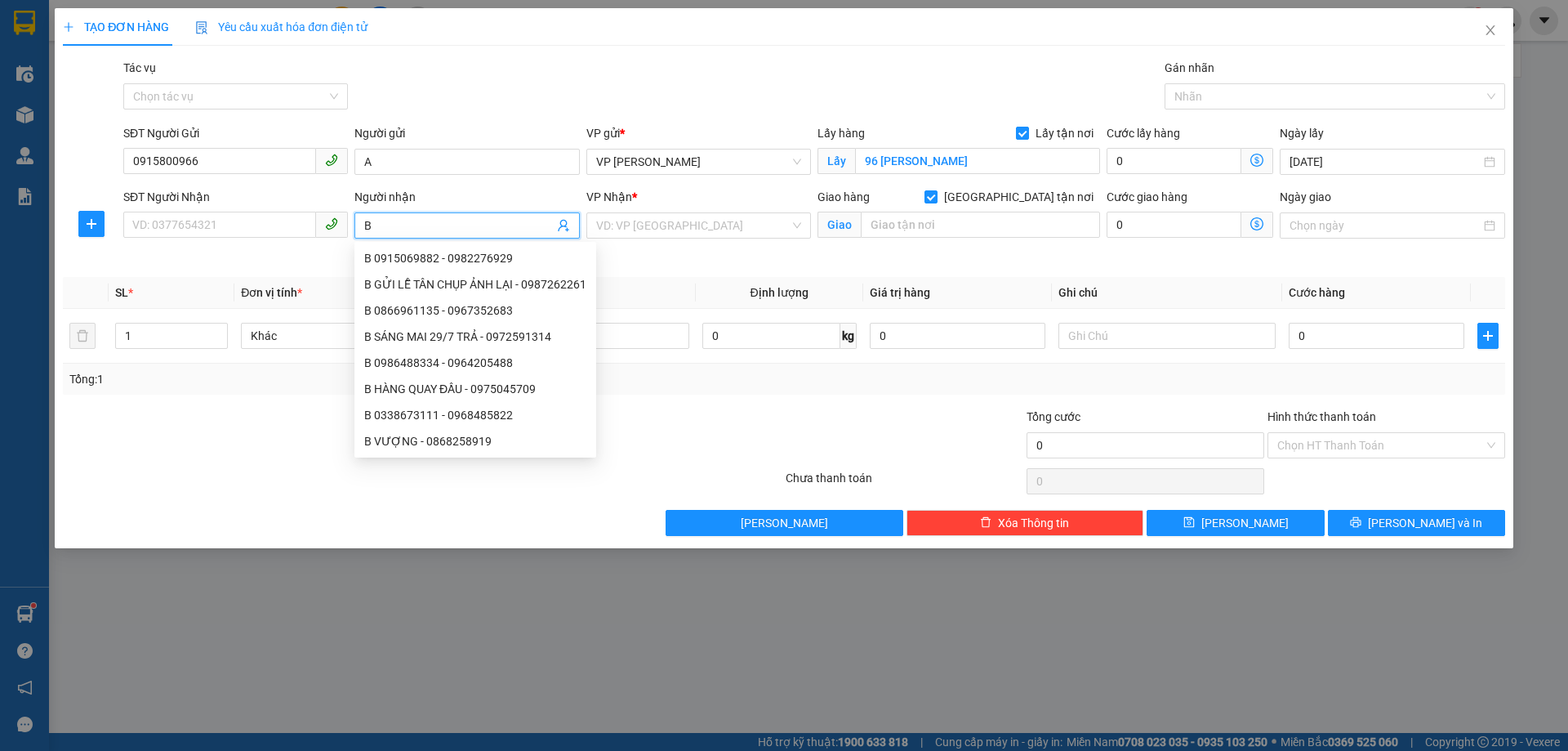
type input "B"
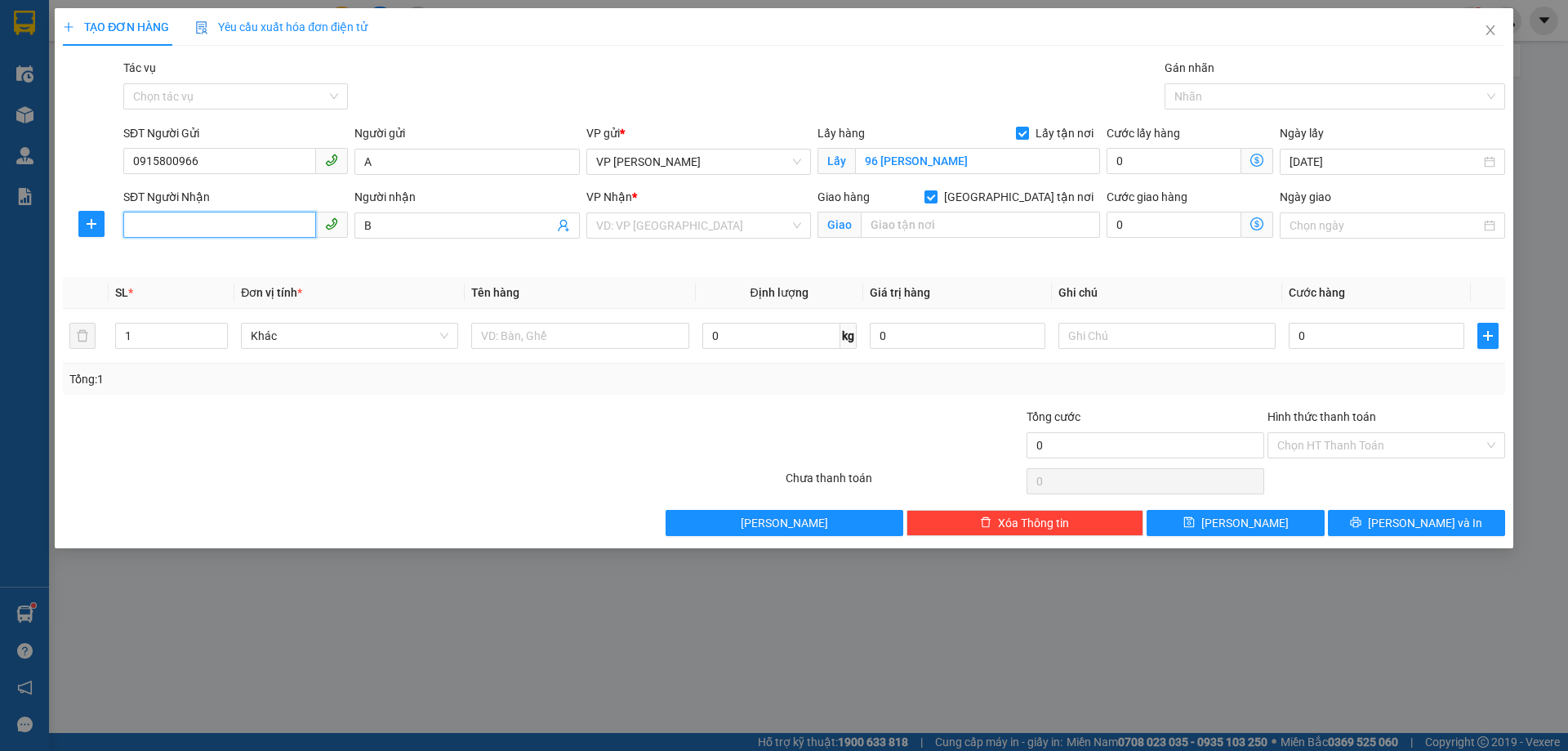
paste input "0913556095"
type input "0913556095"
paste input "[GEOGRAPHIC_DATA]"
click at [800, 223] on div "VD: VP [GEOGRAPHIC_DATA]" at bounding box center [698, 225] width 225 height 26
type input "[GEOGRAPHIC_DATA]"
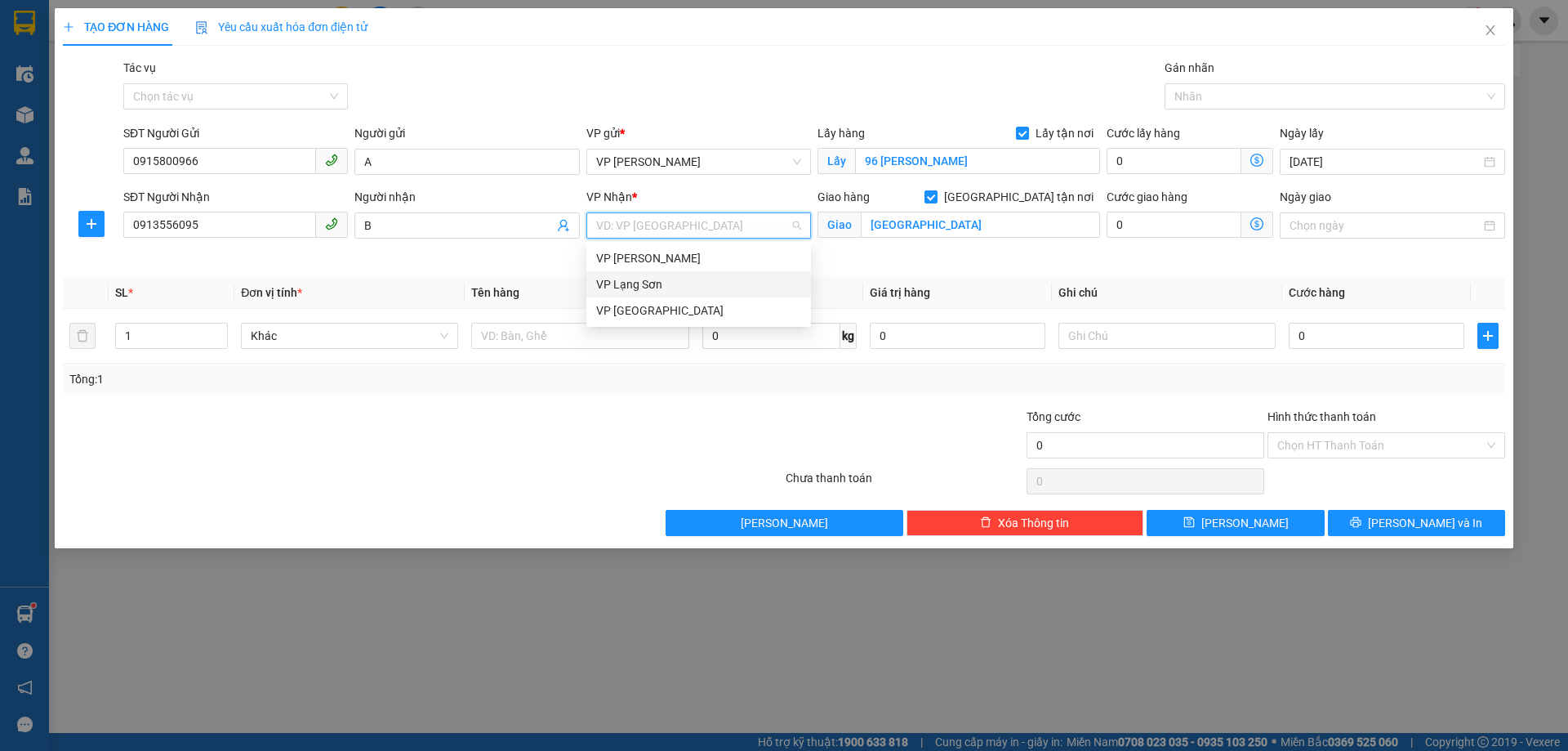
click at [698, 286] on div "VP Lạng Sơn" at bounding box center [698, 284] width 205 height 18
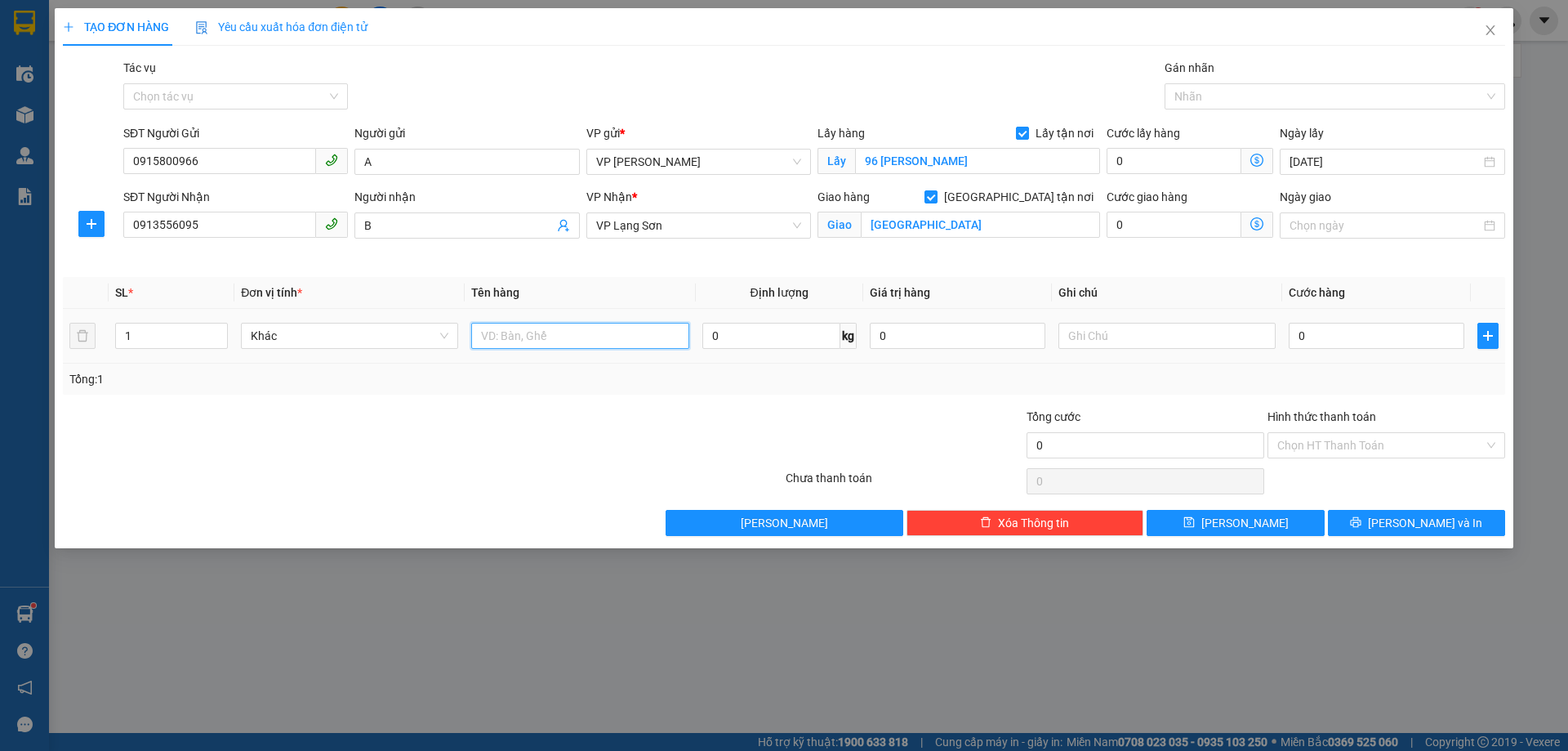
click at [569, 333] on input "text" at bounding box center [579, 336] width 217 height 26
type input "D"
type input "ĐỒ"
click at [1140, 344] on input "text" at bounding box center [1167, 336] width 217 height 26
type input "NG NHẬN TT"
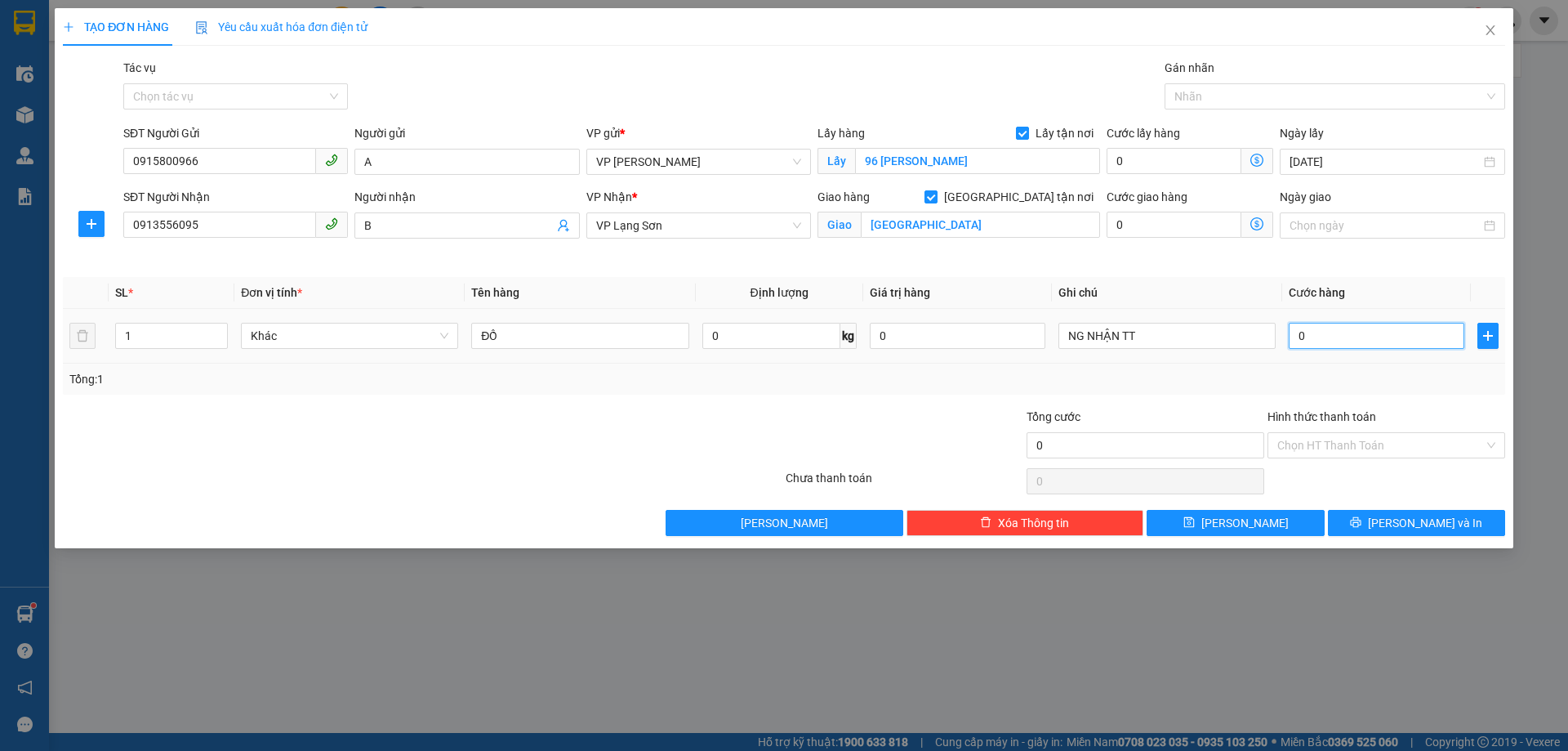
click at [1345, 336] on input "0" at bounding box center [1376, 336] width 176 height 26
type input "1"
type input "10"
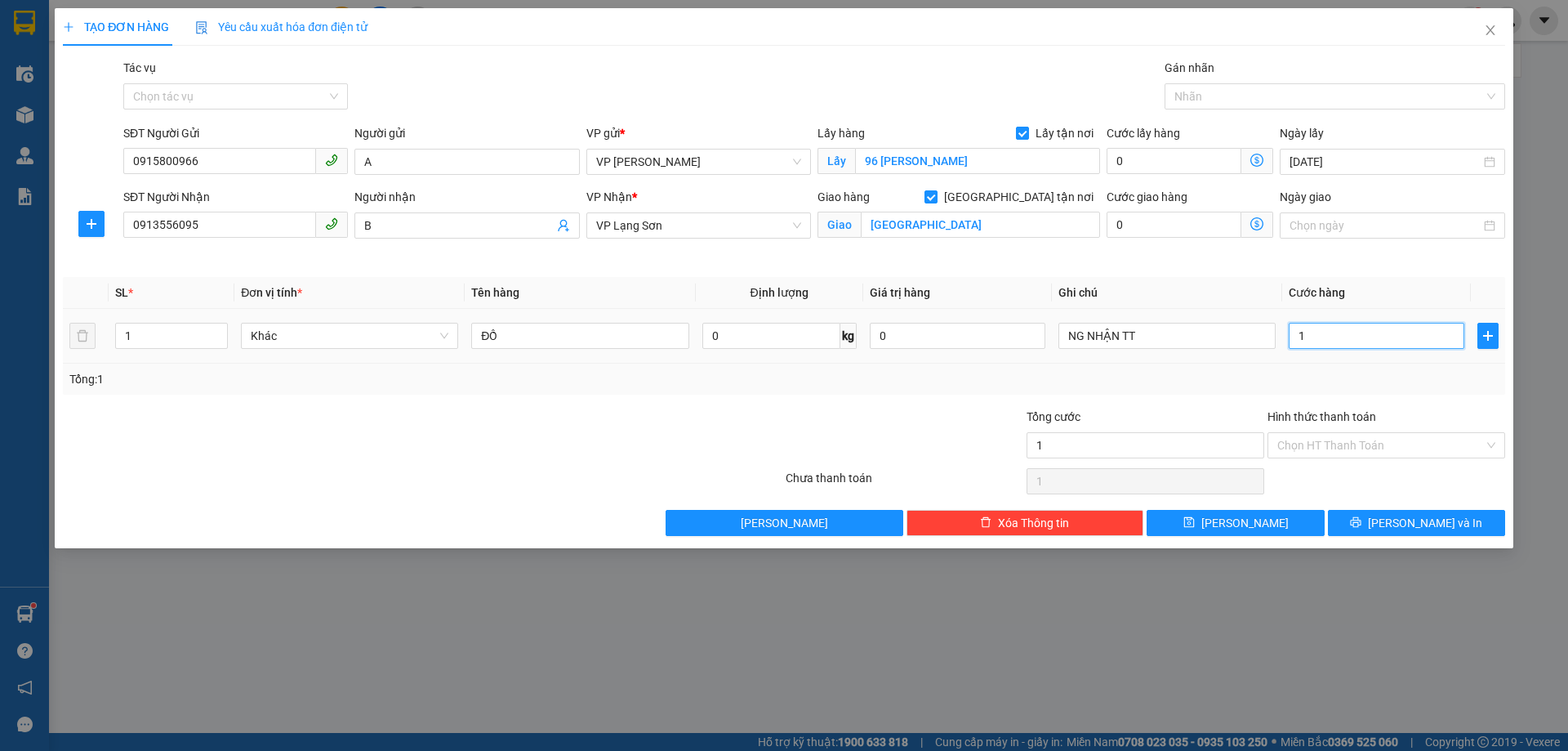
type input "10"
type input "100"
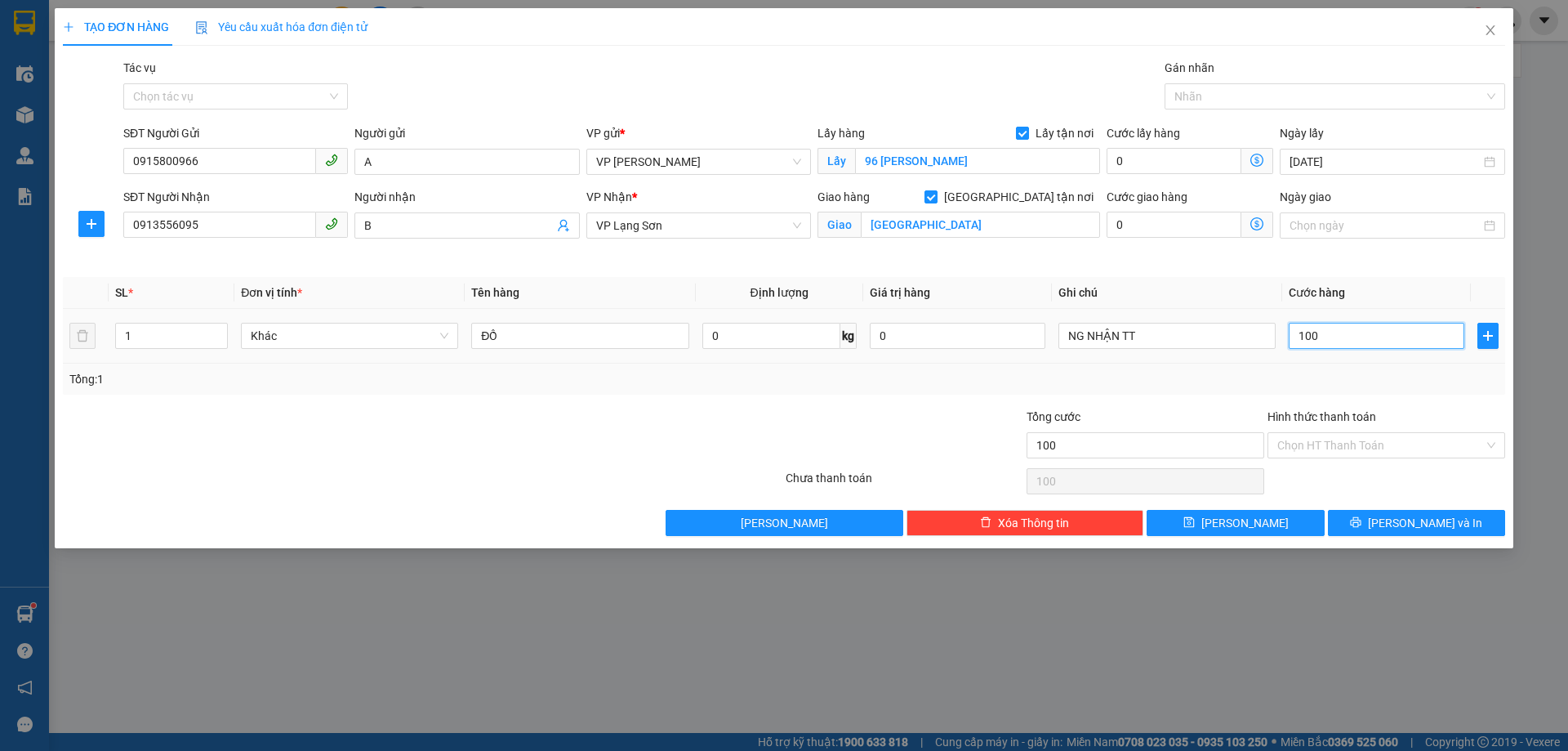
type input "1.000"
type input "10.000"
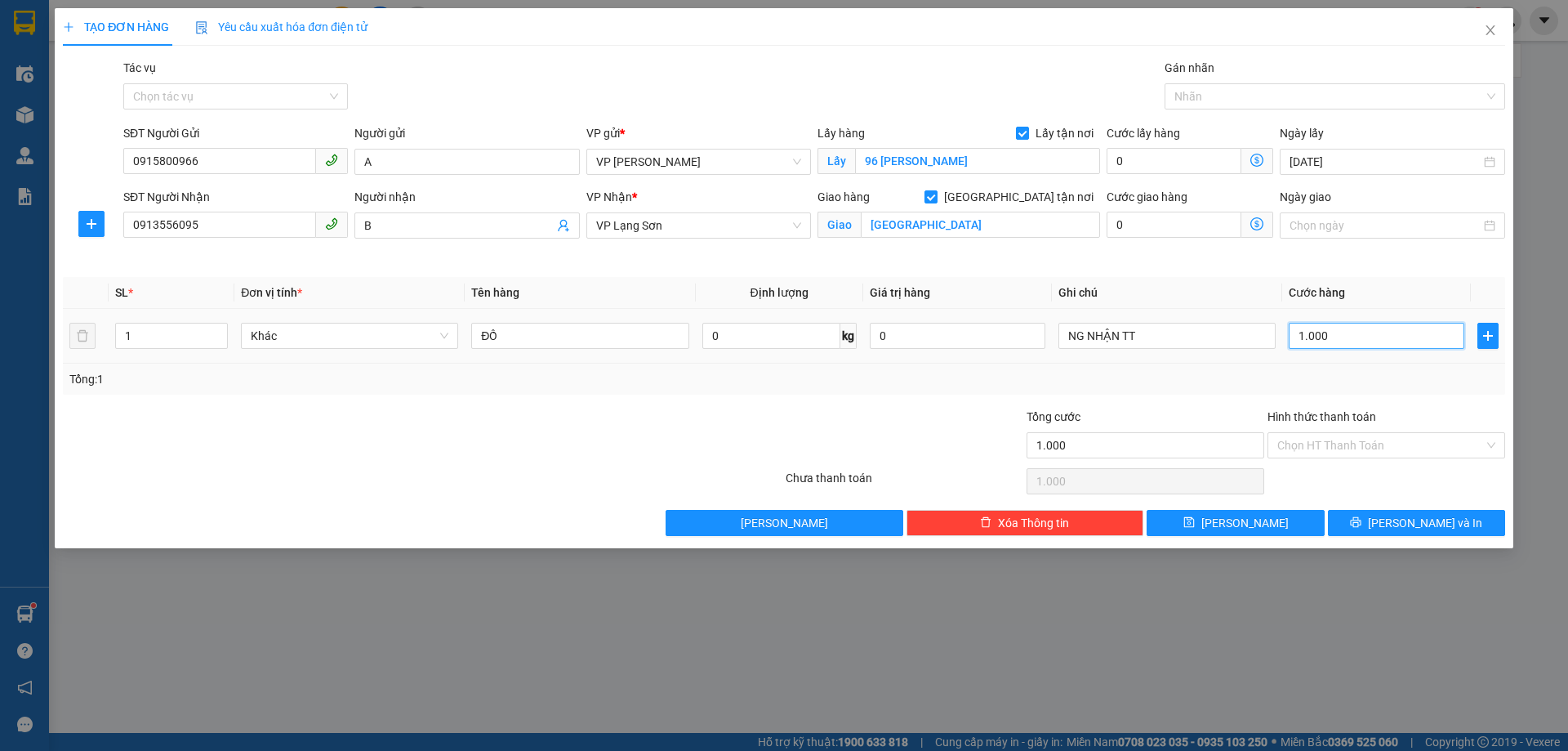
type input "10.000"
type input "100.000"
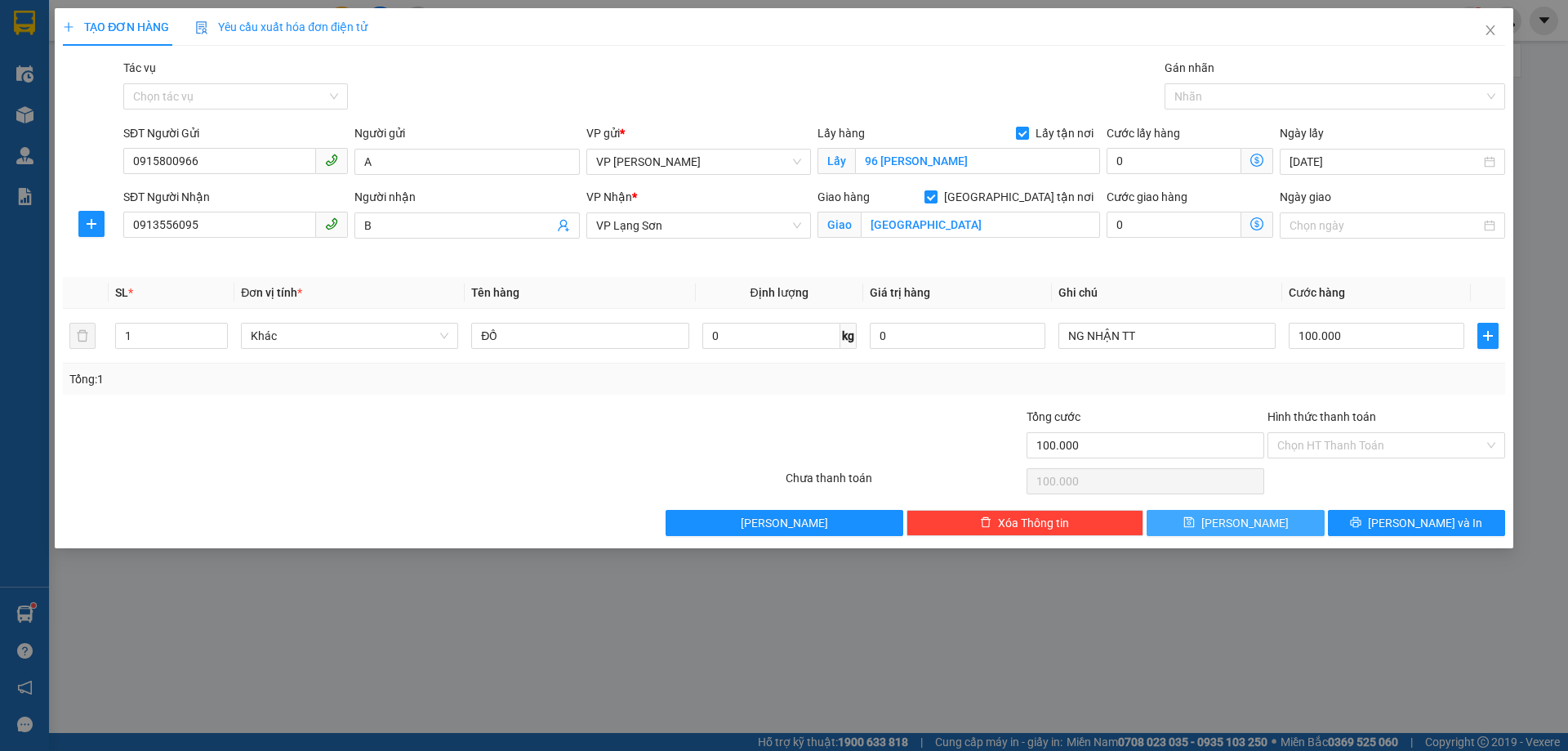
click at [1250, 518] on span "[PERSON_NAME]" at bounding box center [1245, 523] width 87 height 18
checkbox input "false"
type input "0"
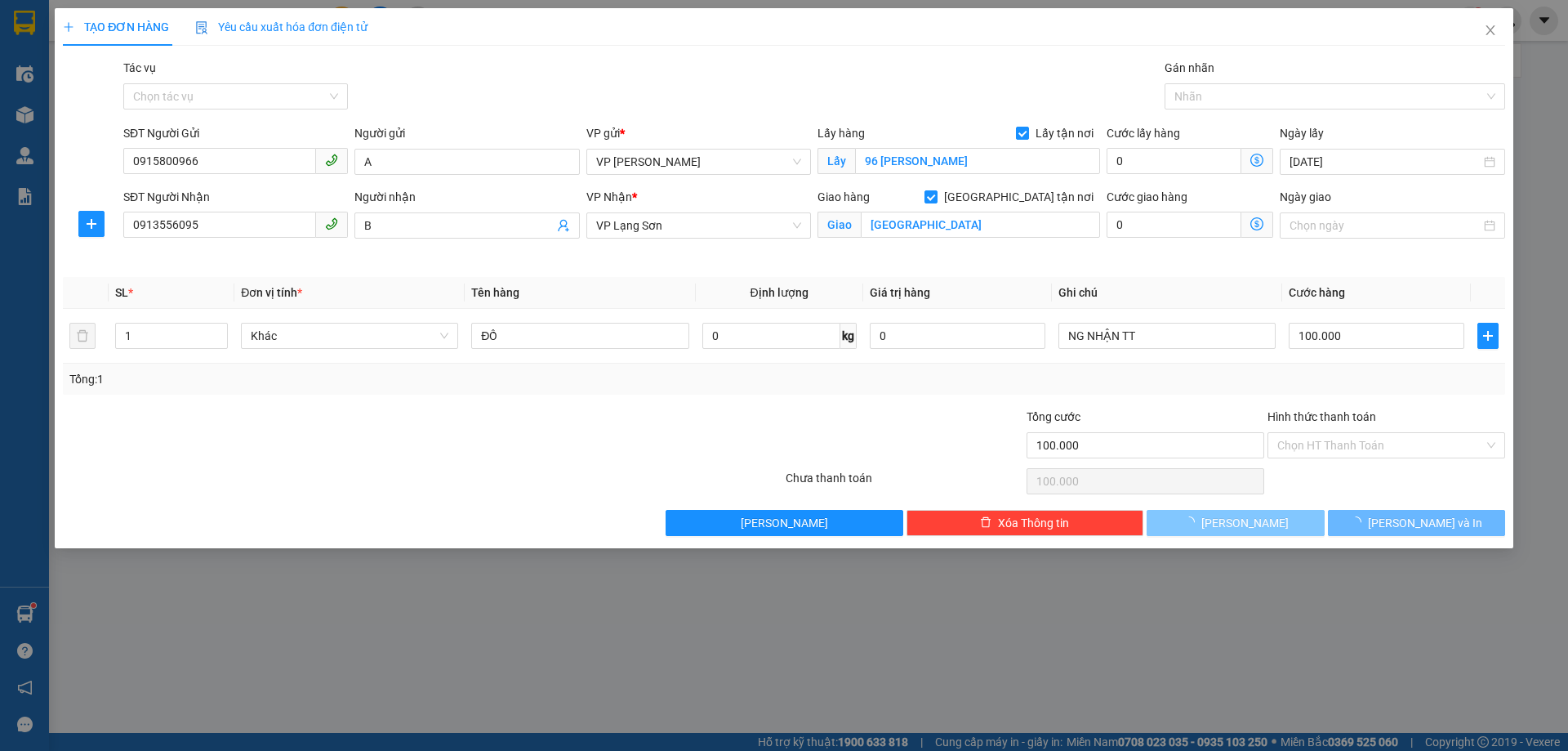
type input "0"
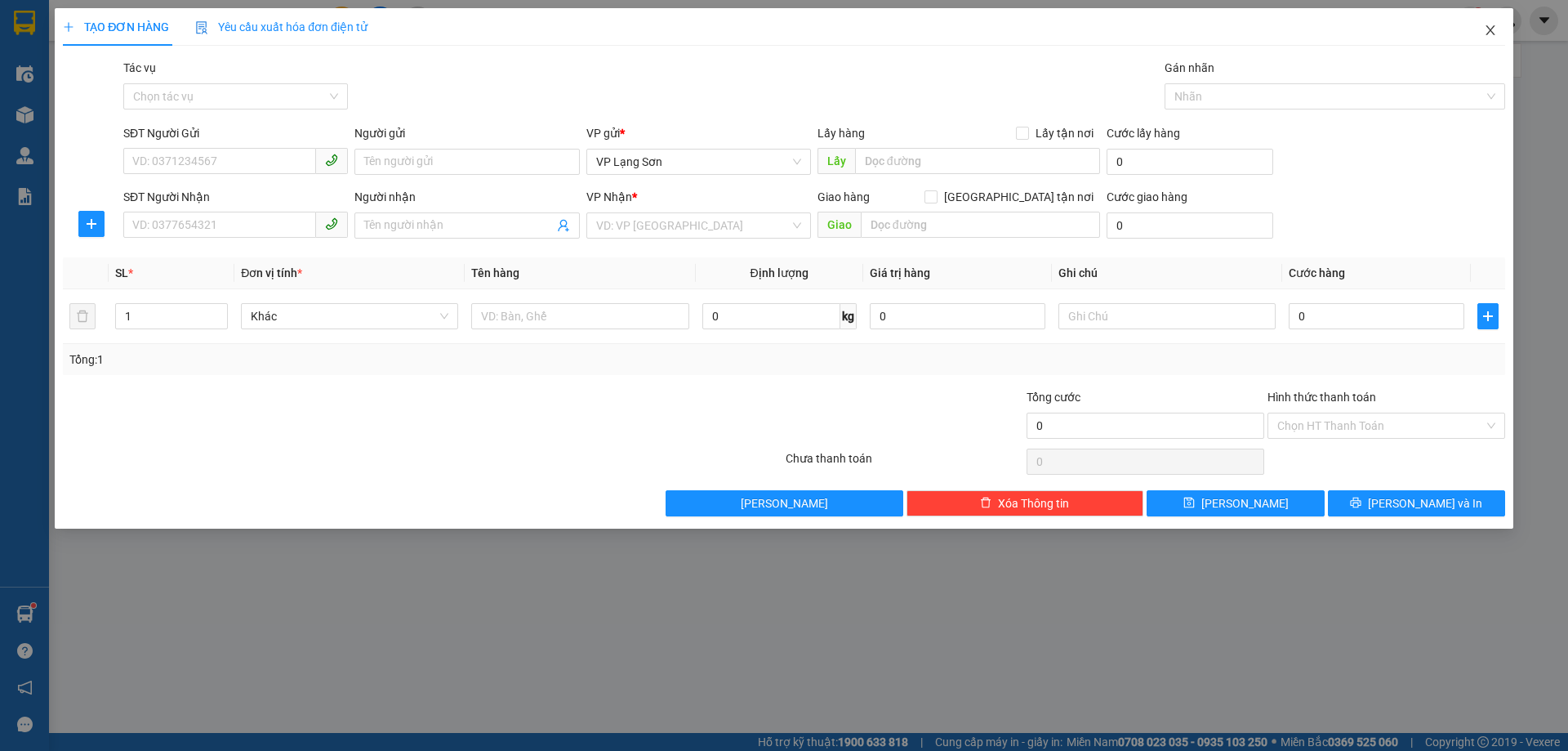
click at [1492, 31] on icon "close" at bounding box center [1490, 30] width 13 height 13
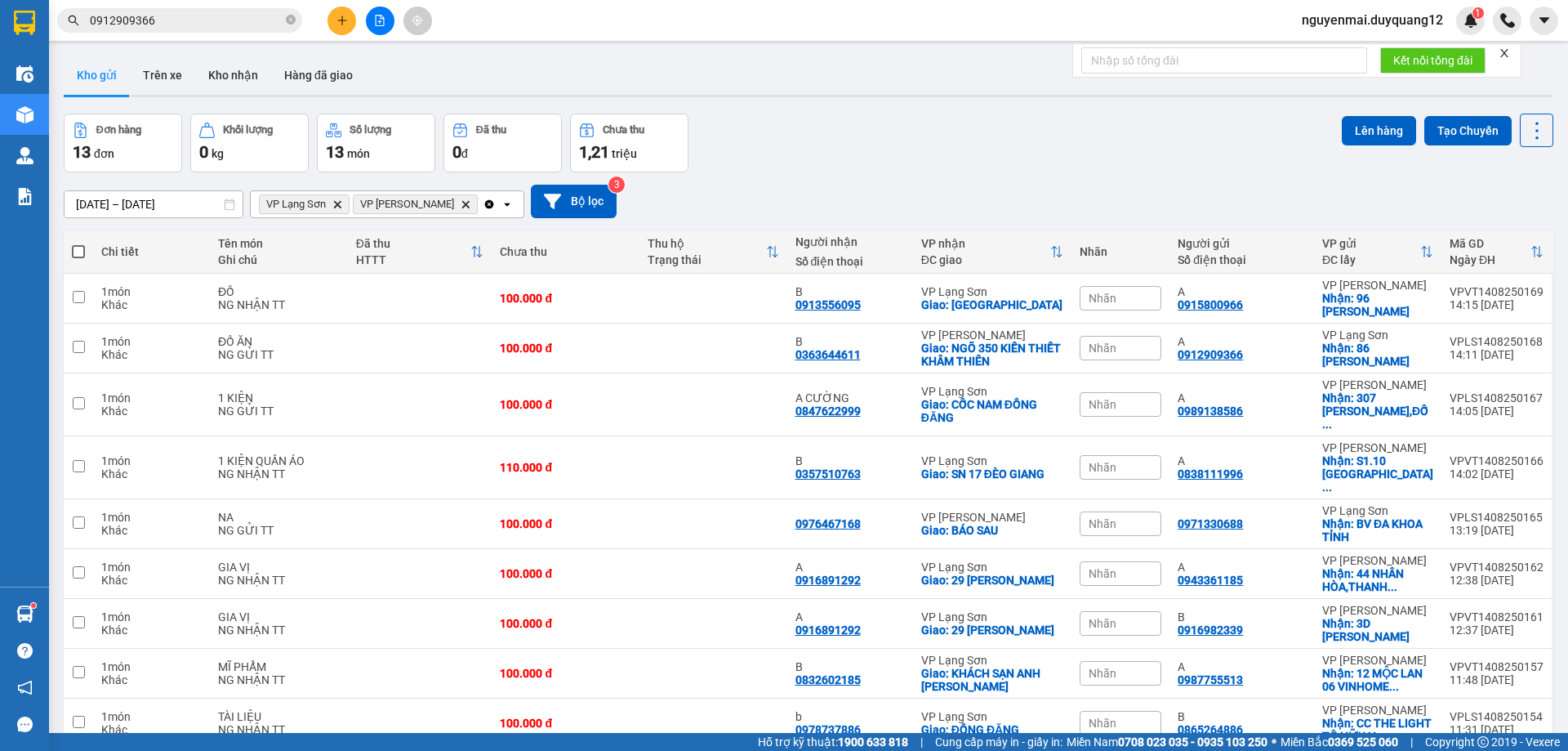
click at [963, 117] on div "Đơn hàng 13 đơn Khối lượng 0 kg Số lượng 13 món Đã thu 0 đ Chưa thu 1,21 triệu …" at bounding box center [808, 142] width 1489 height 59
click at [746, 173] on div "[DATE] – [DATE] Press the down arrow key to interact with the calendar and sele…" at bounding box center [808, 202] width 1489 height 58
drag, startPoint x: 1172, startPoint y: 345, endPoint x: 1237, endPoint y: 341, distance: 65.1
click at [1237, 341] on td "A 0912909366" at bounding box center [1241, 348] width 144 height 50
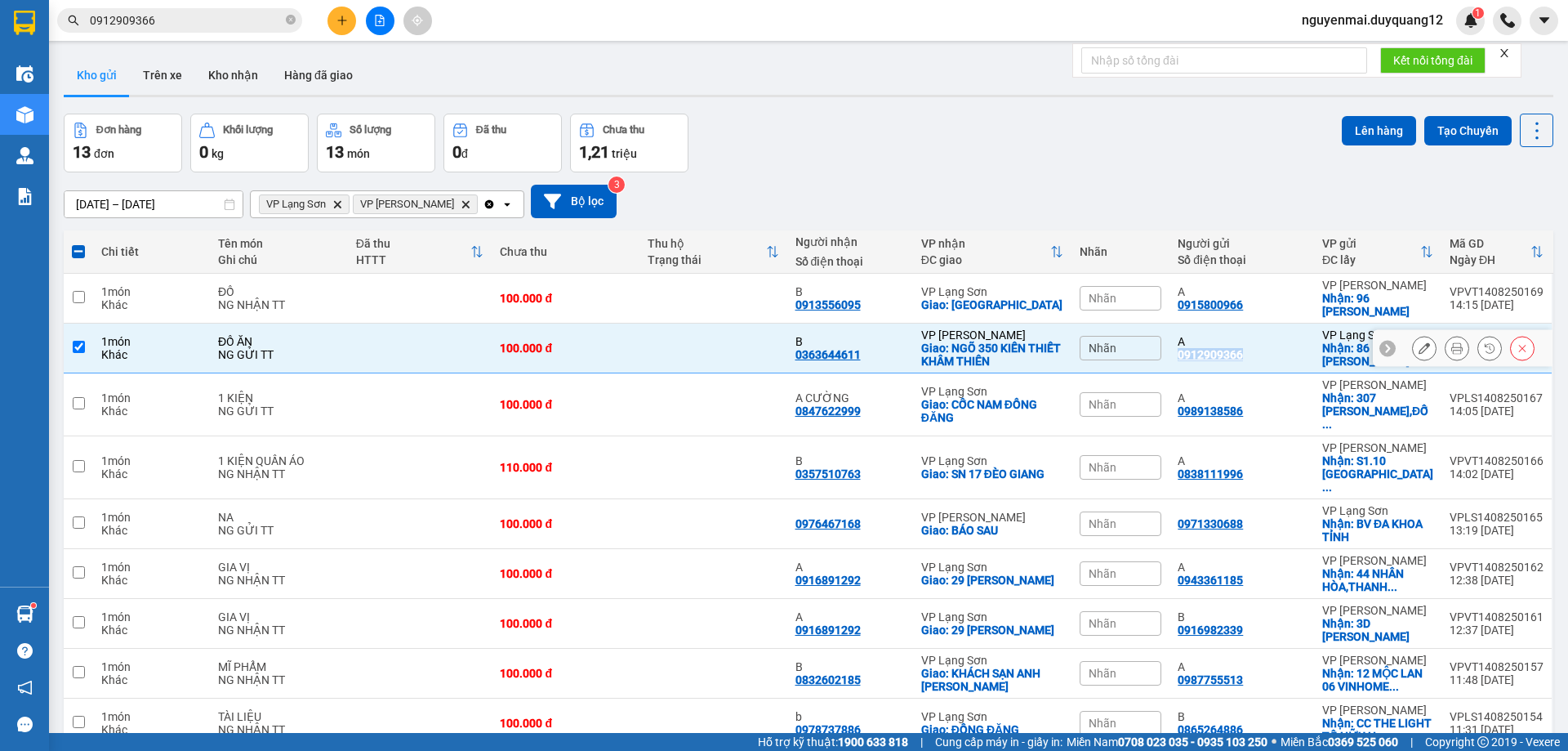
copy div "0912909366"
click at [83, 341] on input "checkbox" at bounding box center [79, 347] width 12 height 12
checkbox input "false"
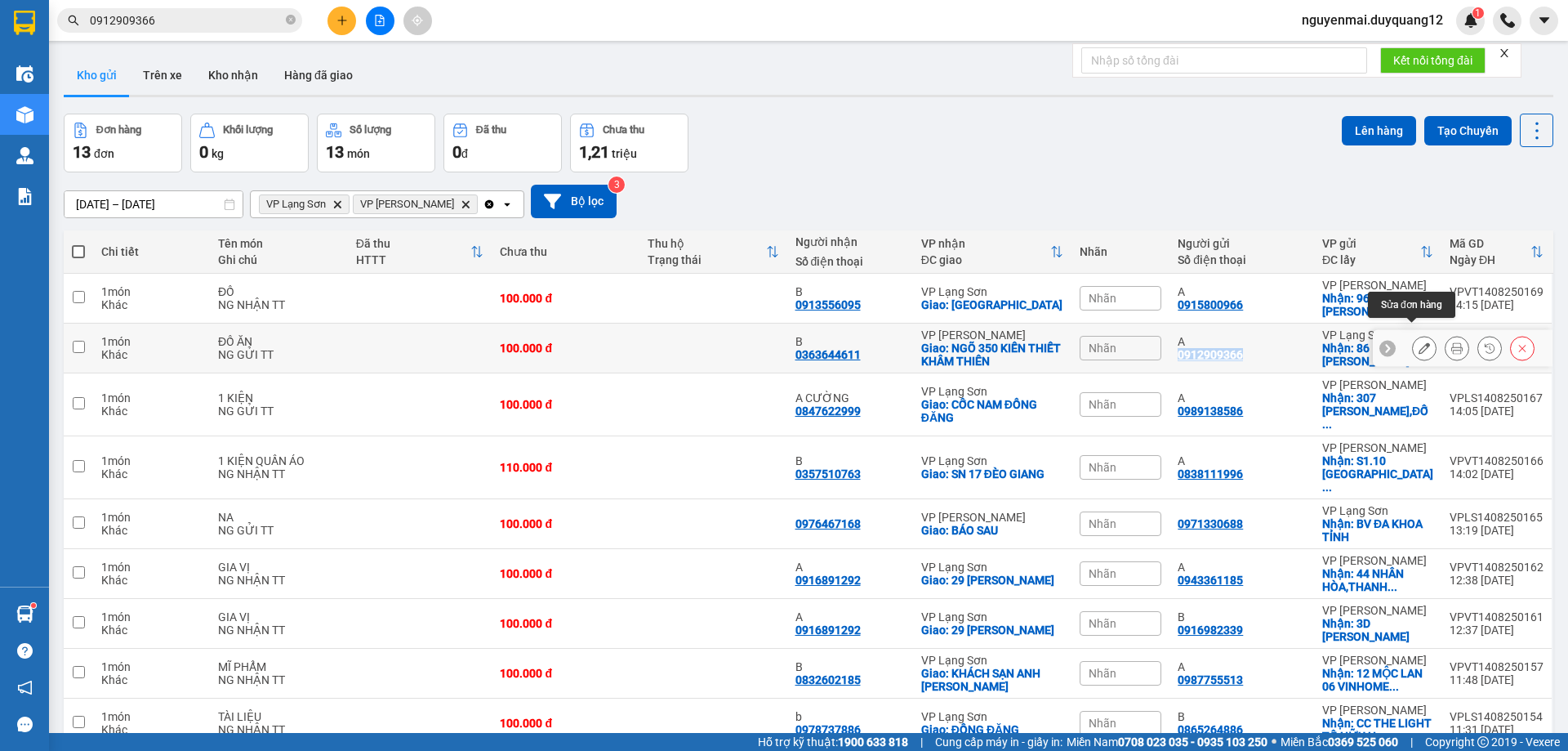
click at [1418, 342] on icon at bounding box center [1423, 348] width 11 height 11
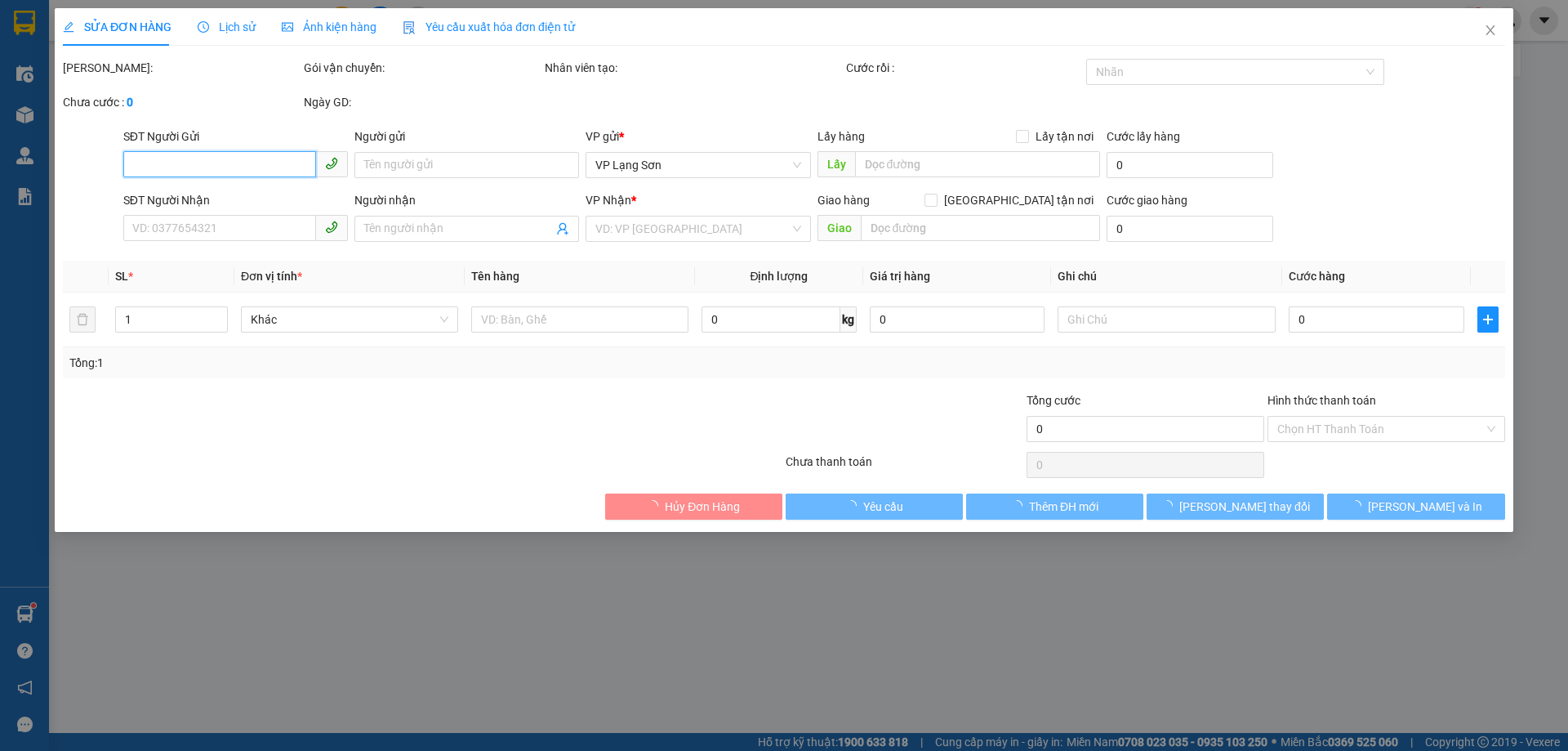
type input "0912909366"
type input "A"
checkbox input "true"
type input "86 [PERSON_NAME]"
type input "0363644611"
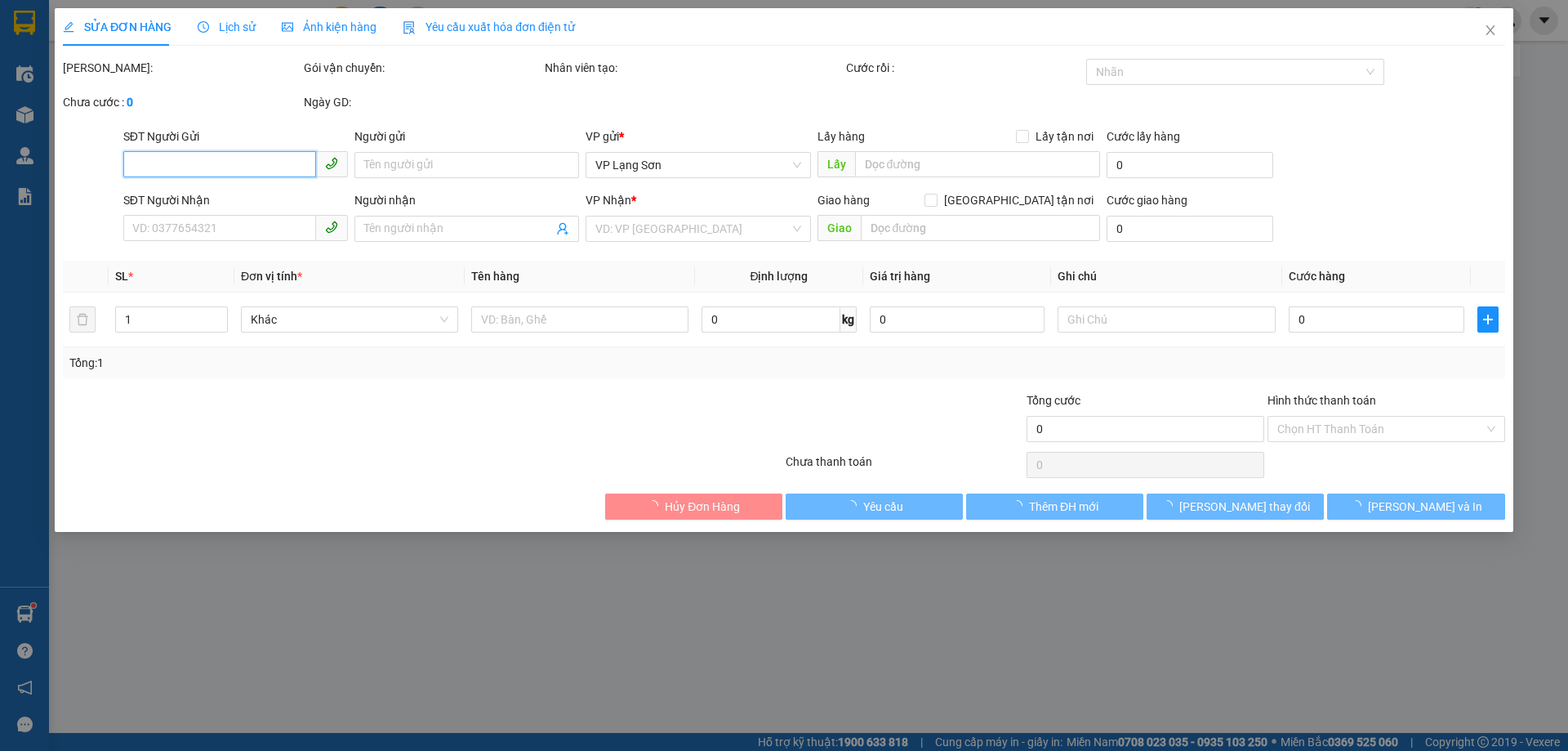
type input "B"
checkbox input "true"
type input "NGÕ 350 KIẾN THIẾT KHÂM THIÊN"
type input "100.000"
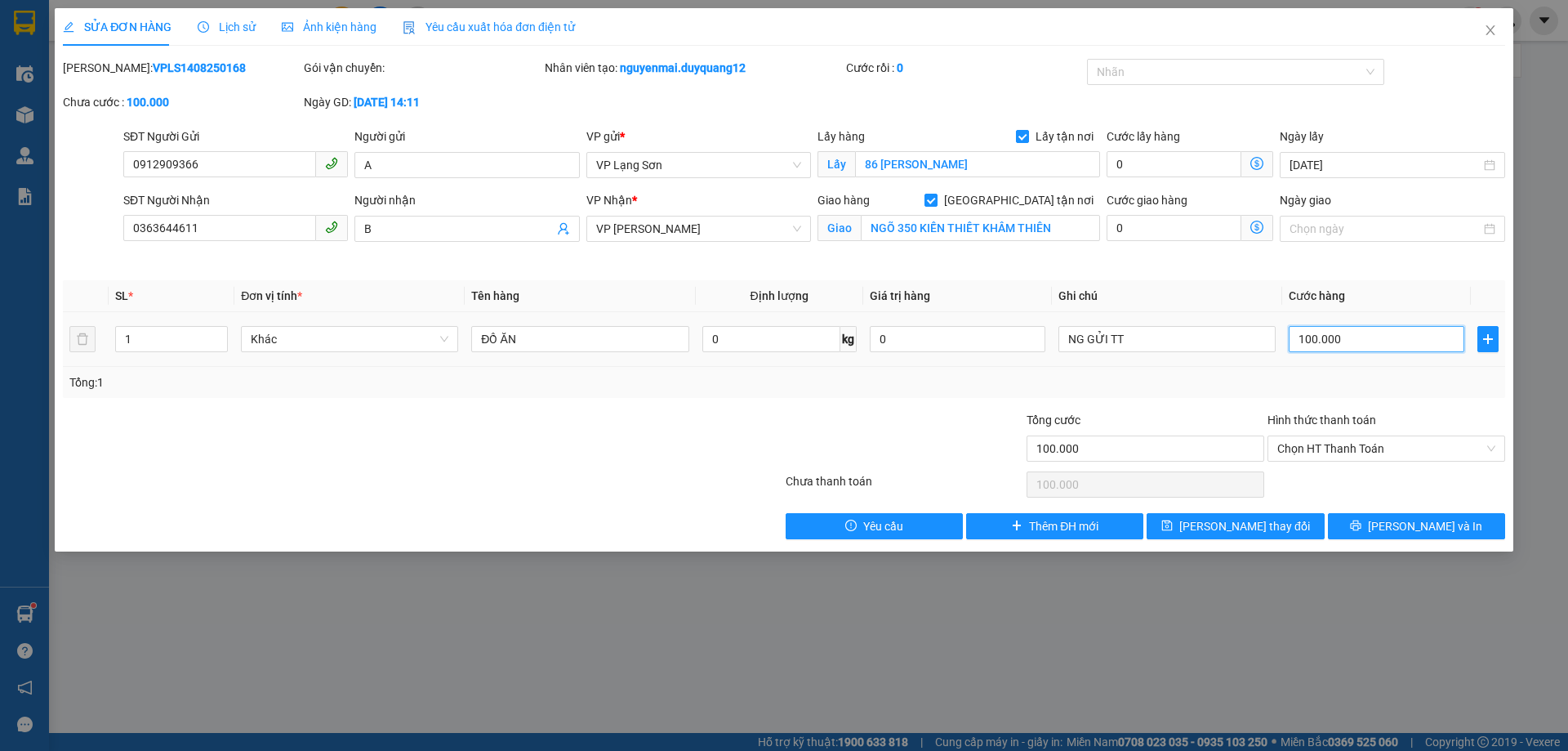
click at [1332, 336] on input "100.000" at bounding box center [1376, 339] width 176 height 26
type input "1"
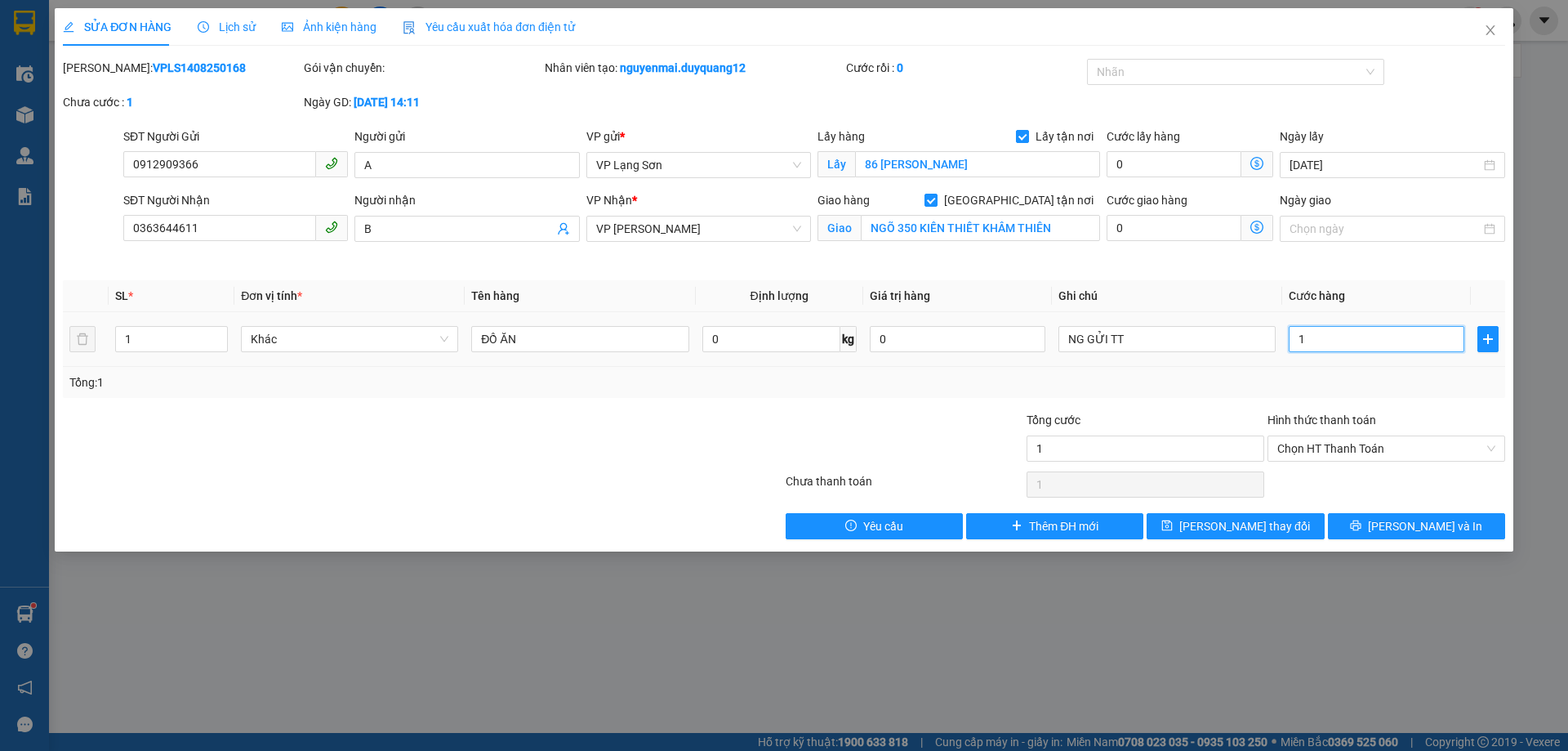
type input "18"
type input "180"
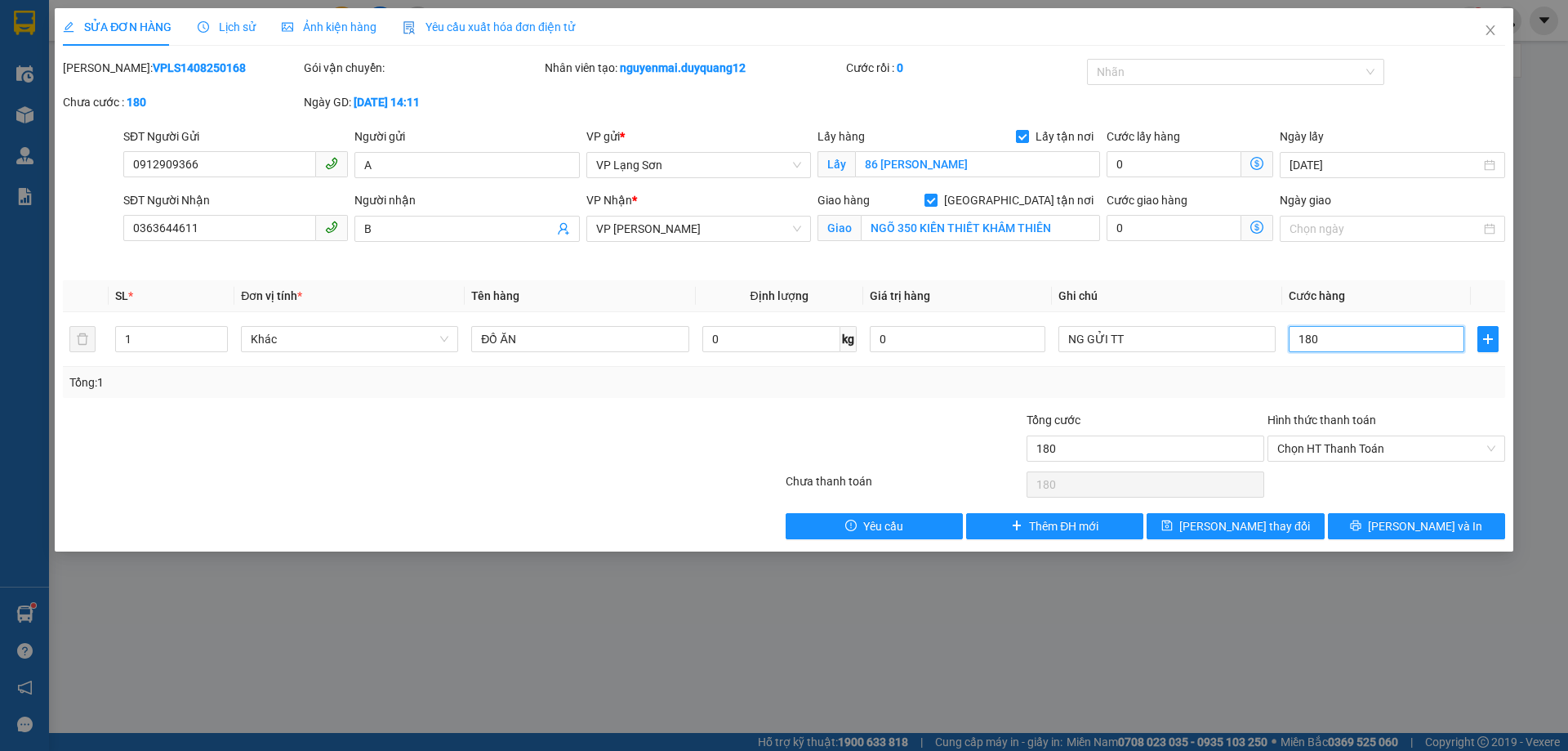
type input "180"
type input "180.000"
click at [1457, 80] on div "[PERSON_NAME]: VPLS1408250168 Gói vận chuyển: Nhân viên tạo: nguyenmai.duyquang…" at bounding box center [783, 94] width 1445 height 69
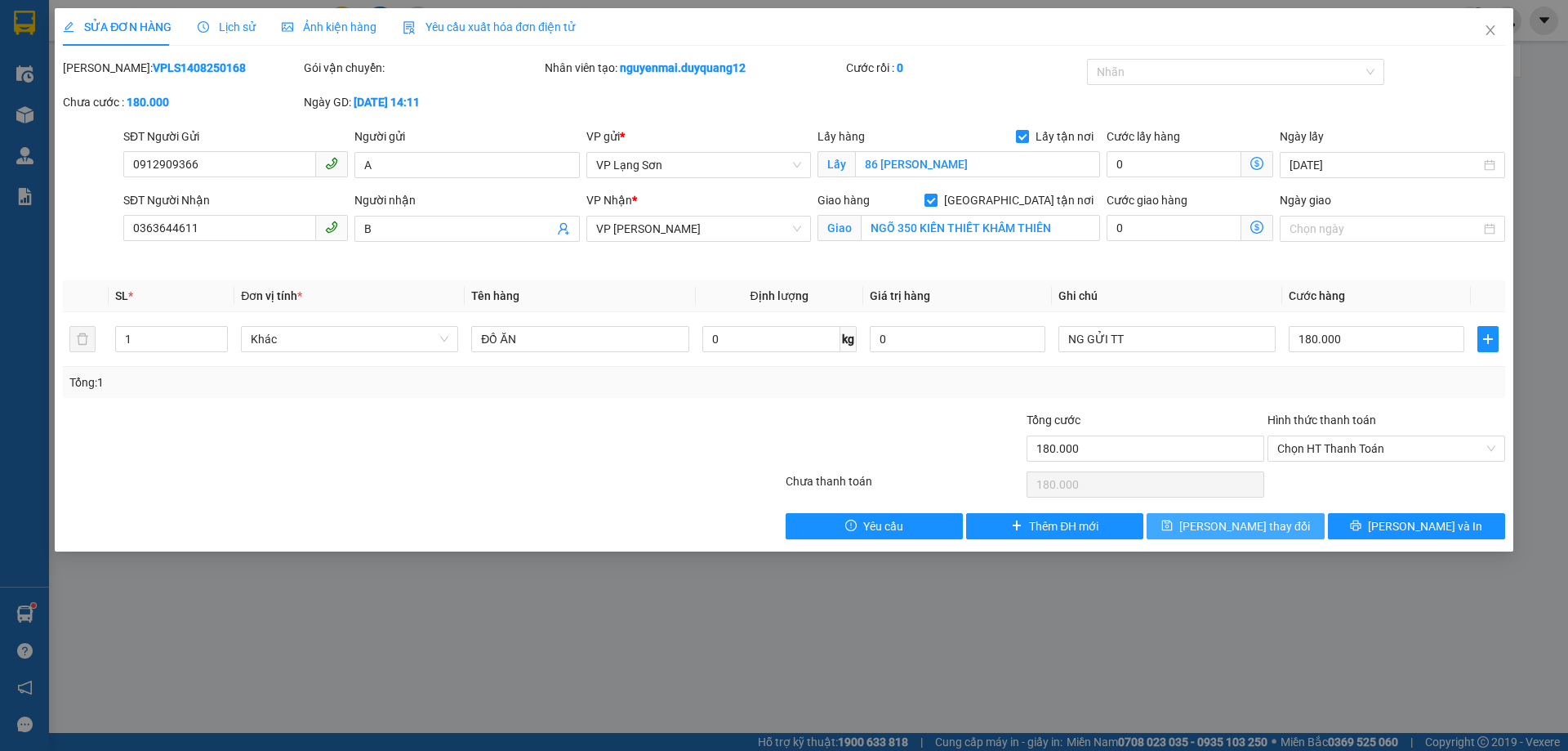
click at [1225, 533] on span "[PERSON_NAME] thay đổi" at bounding box center [1245, 526] width 130 height 18
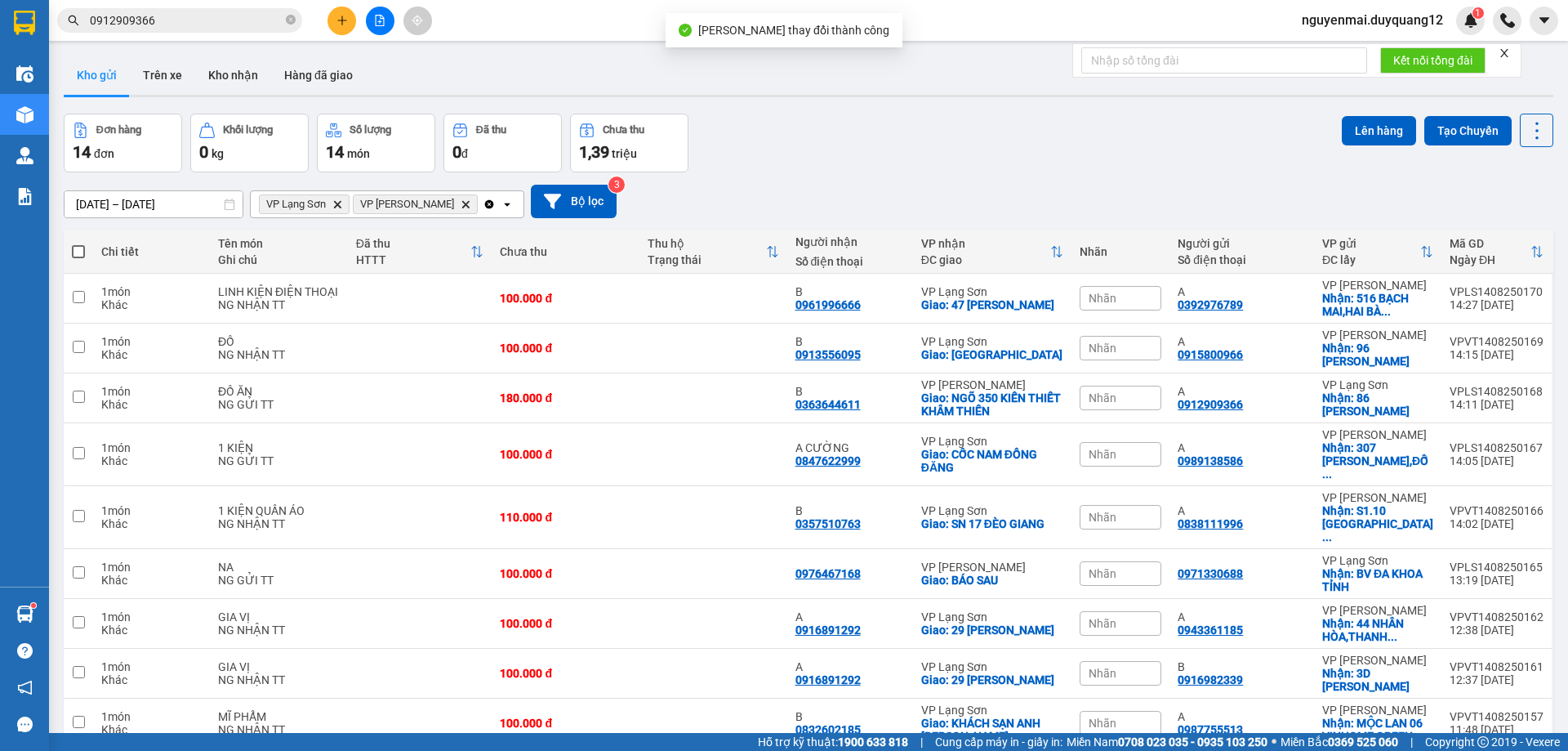
click at [1119, 167] on div "Đơn hàng 14 đơn Khối lượng 0 kg Số lượng 14 món Đã thu 0 đ Chưa thu 1,39 [PERSO…" at bounding box center [808, 142] width 1489 height 59
drag, startPoint x: 1174, startPoint y: 394, endPoint x: 1239, endPoint y: 385, distance: 65.6
click at [1239, 385] on td "A 0912909366" at bounding box center [1241, 398] width 144 height 50
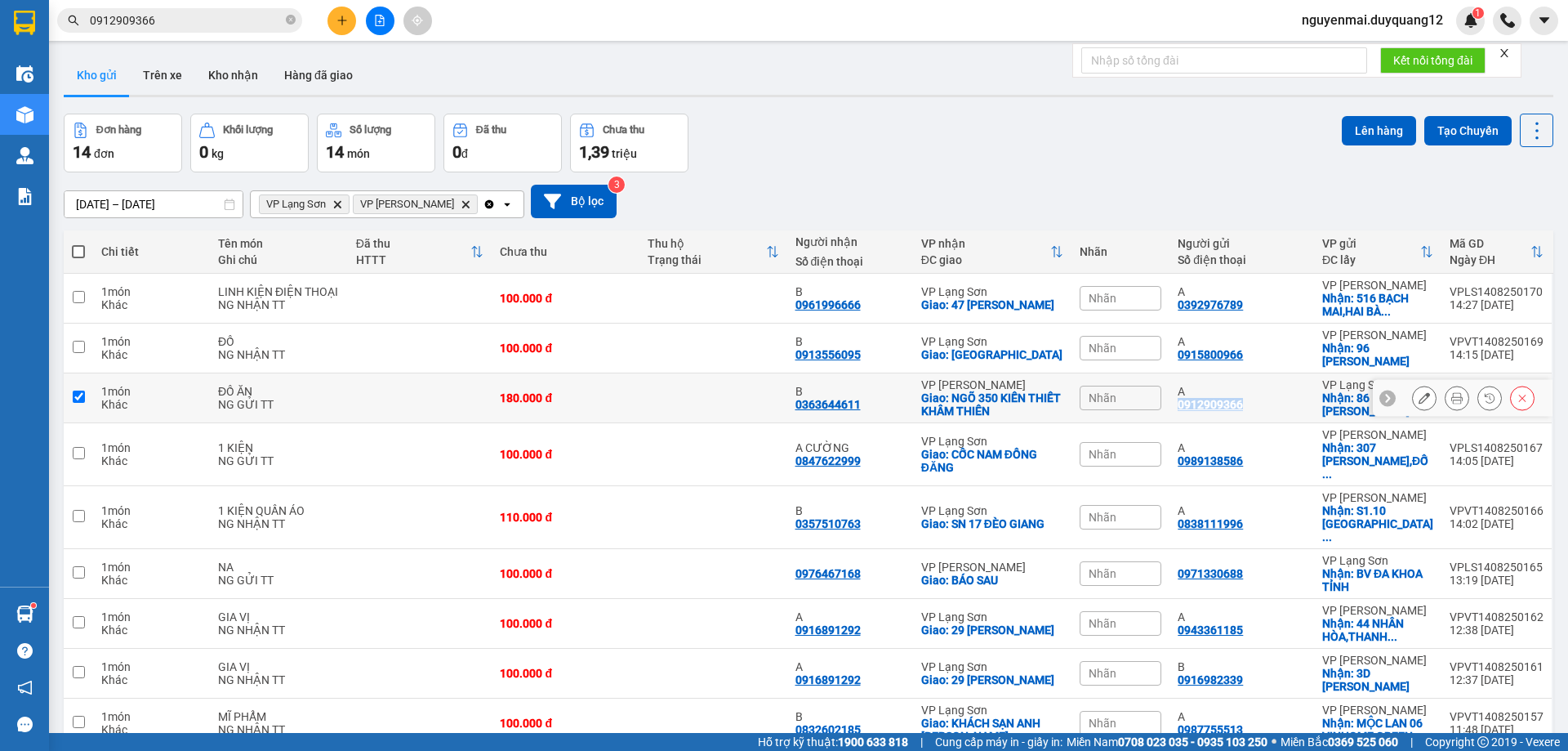
checkbox input "true"
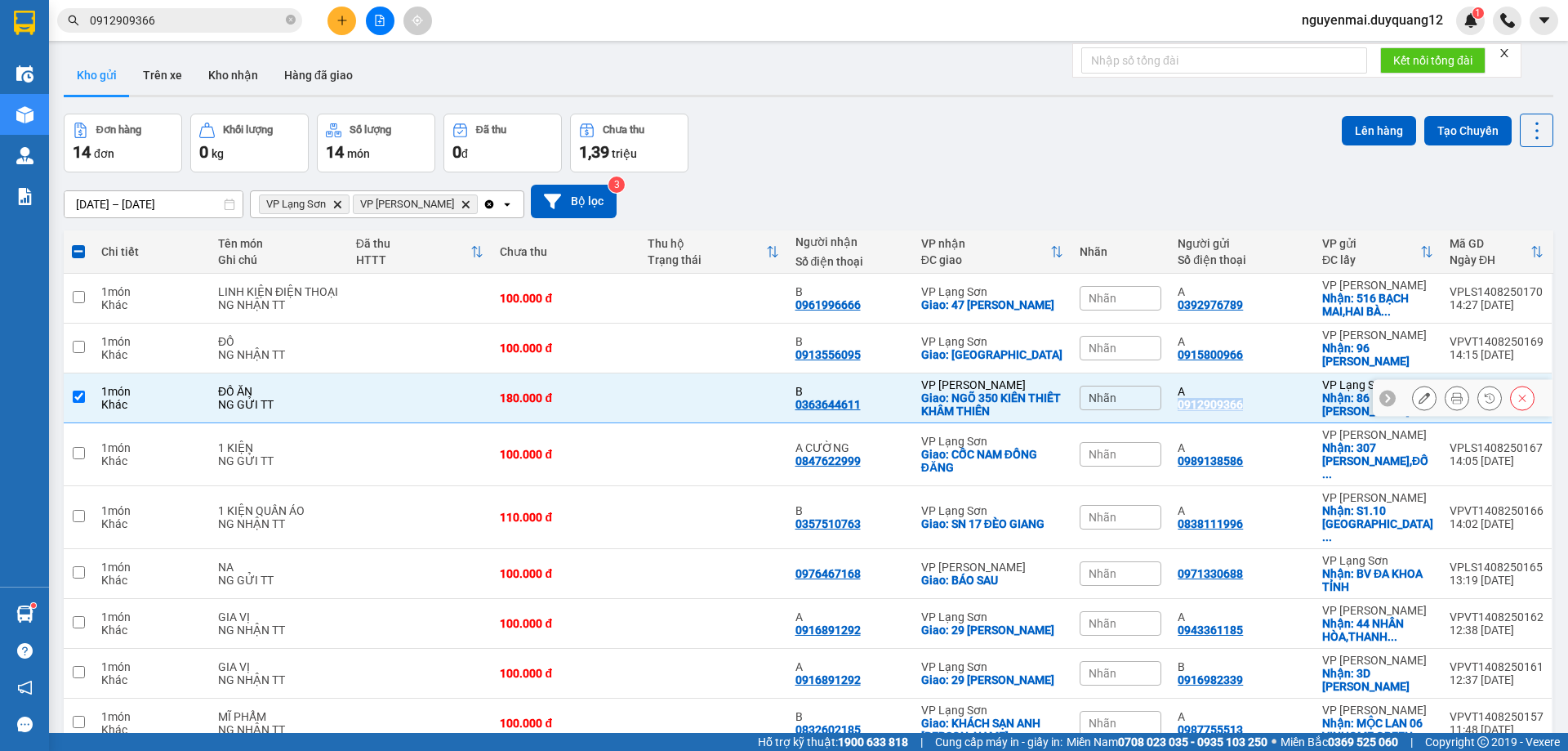
copy div "0912909366"
click at [1196, 148] on div "Đơn hàng 14 đơn Khối lượng 0 kg Số lượng 14 món Đã thu 0 đ Chưa thu 1,39 [PERSO…" at bounding box center [808, 142] width 1489 height 59
click at [1354, 127] on button "Lên hàng" at bounding box center [1378, 130] width 75 height 29
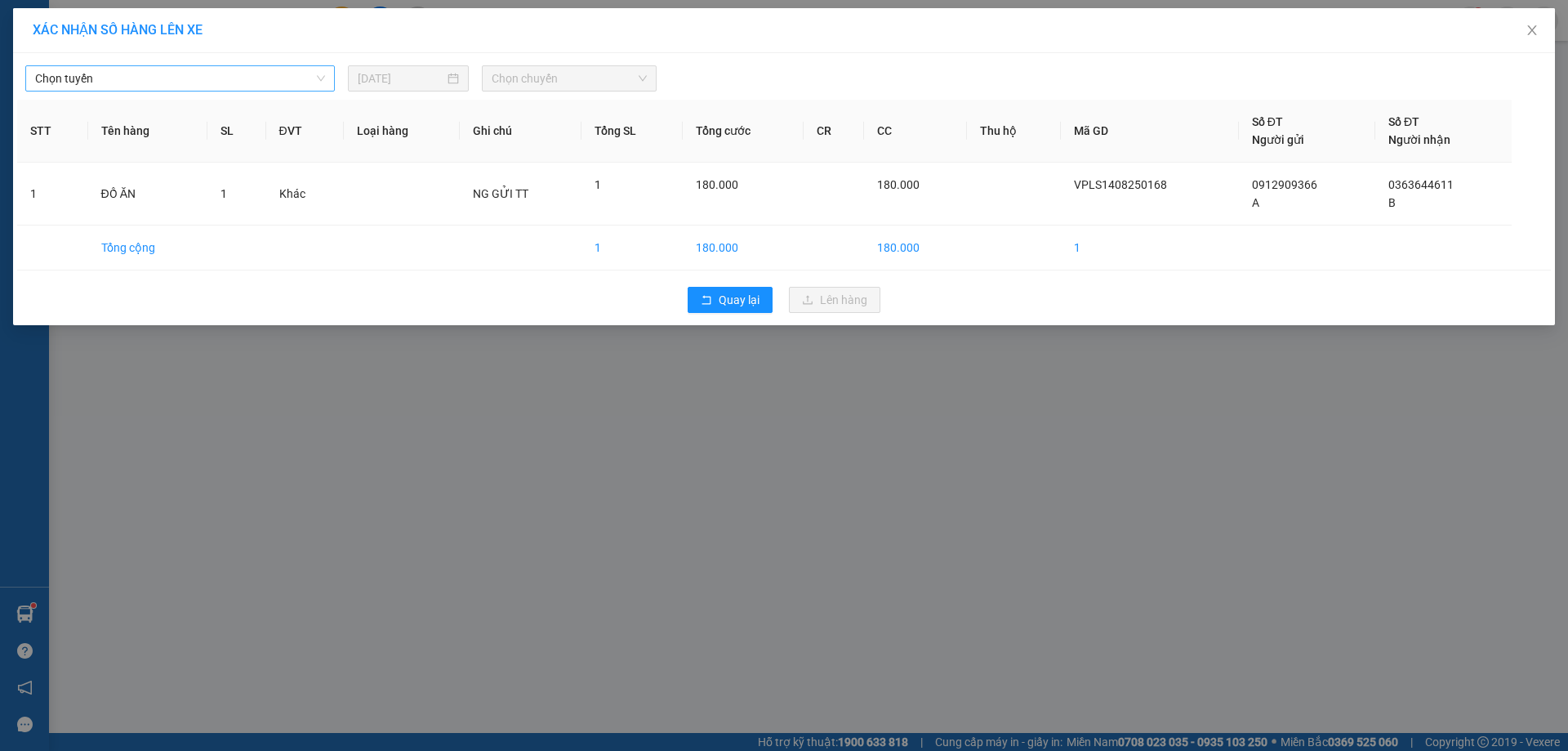
click at [321, 70] on span "Chọn tuyến" at bounding box center [180, 78] width 290 height 25
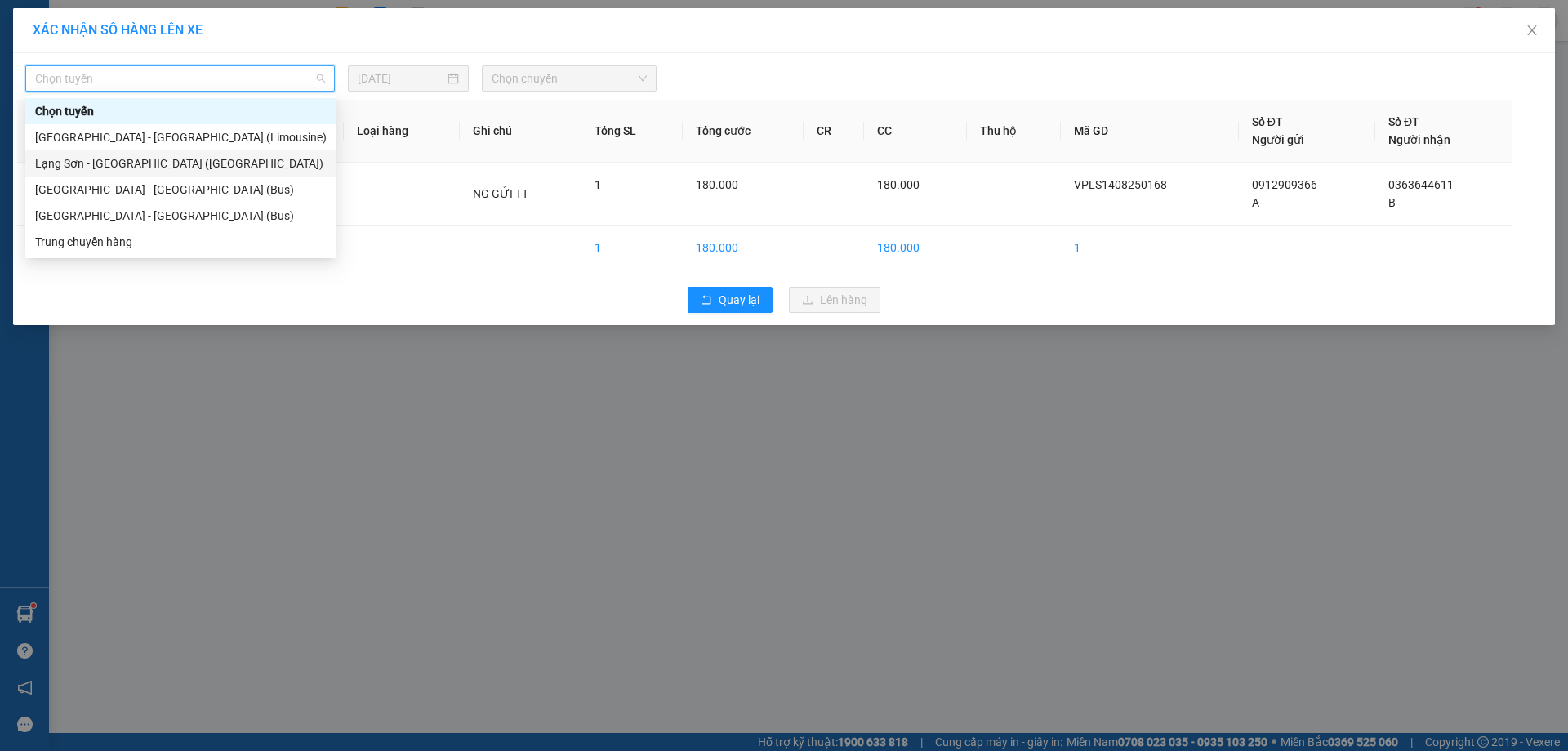
click at [149, 166] on div "Lạng Sơn - [GEOGRAPHIC_DATA] ([GEOGRAPHIC_DATA])" at bounding box center [181, 163] width 292 height 18
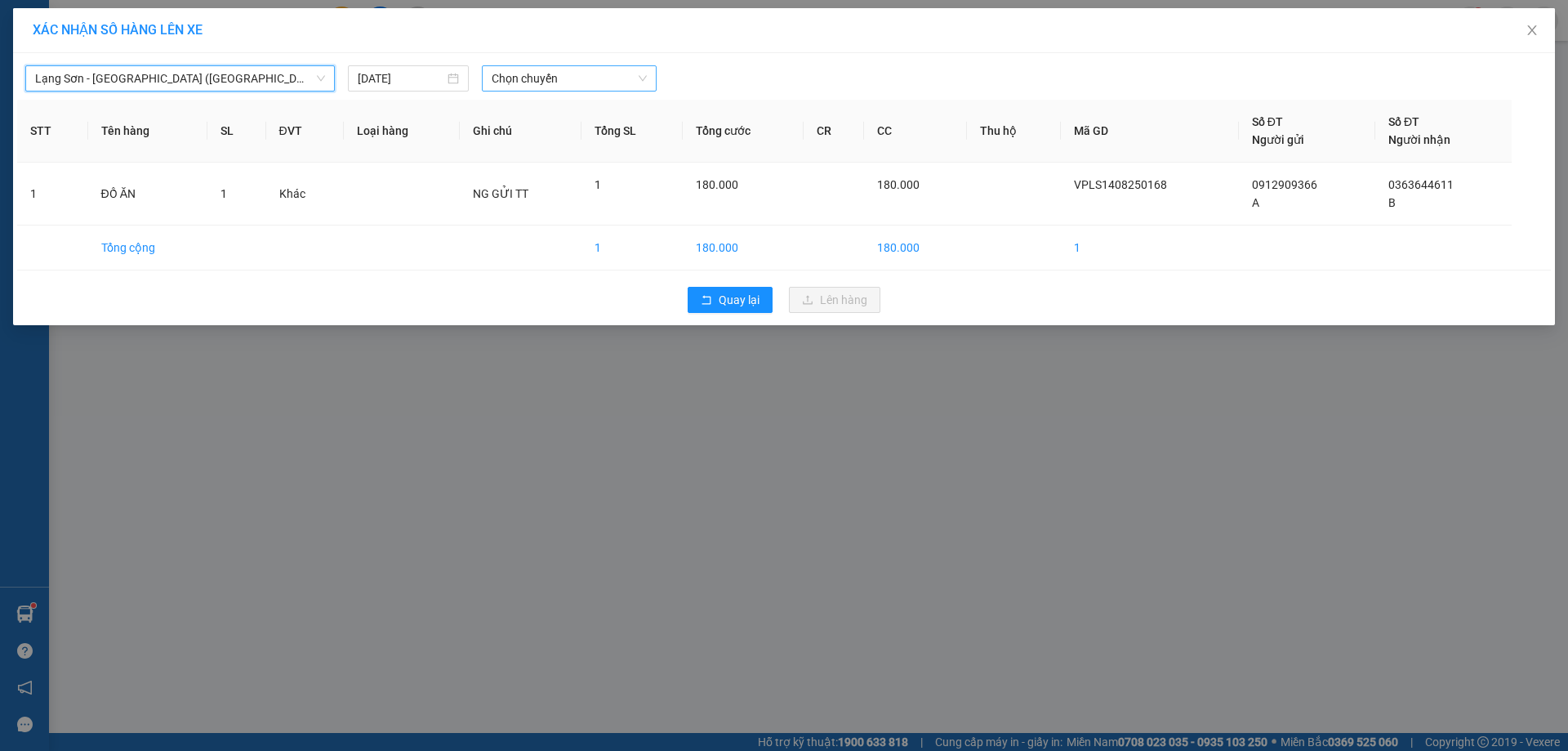
click at [645, 76] on span "Chọn chuyến" at bounding box center [569, 78] width 155 height 25
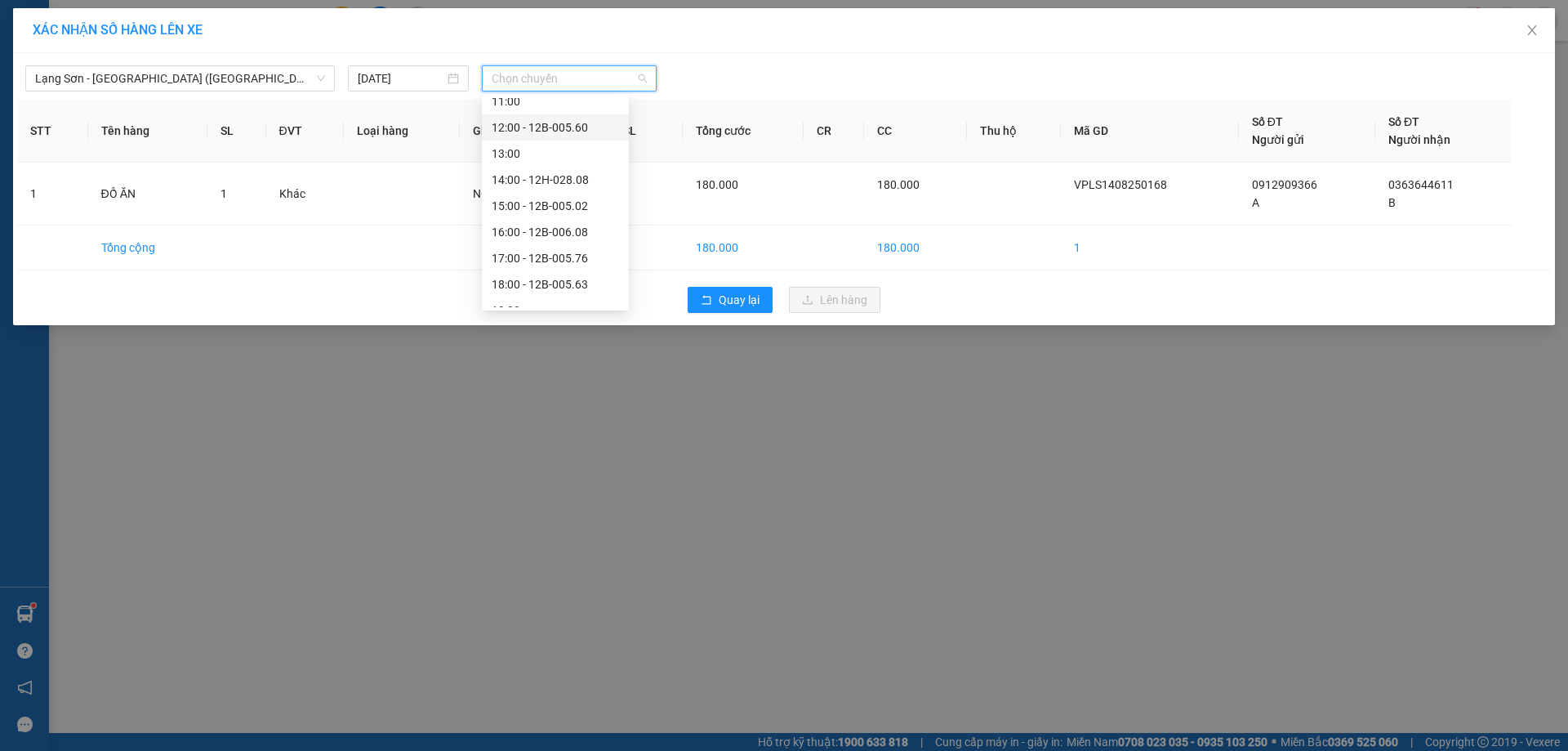
scroll to position [235, 0]
click at [572, 189] on div "15:00 - 12B-005.02" at bounding box center [555, 189] width 127 height 18
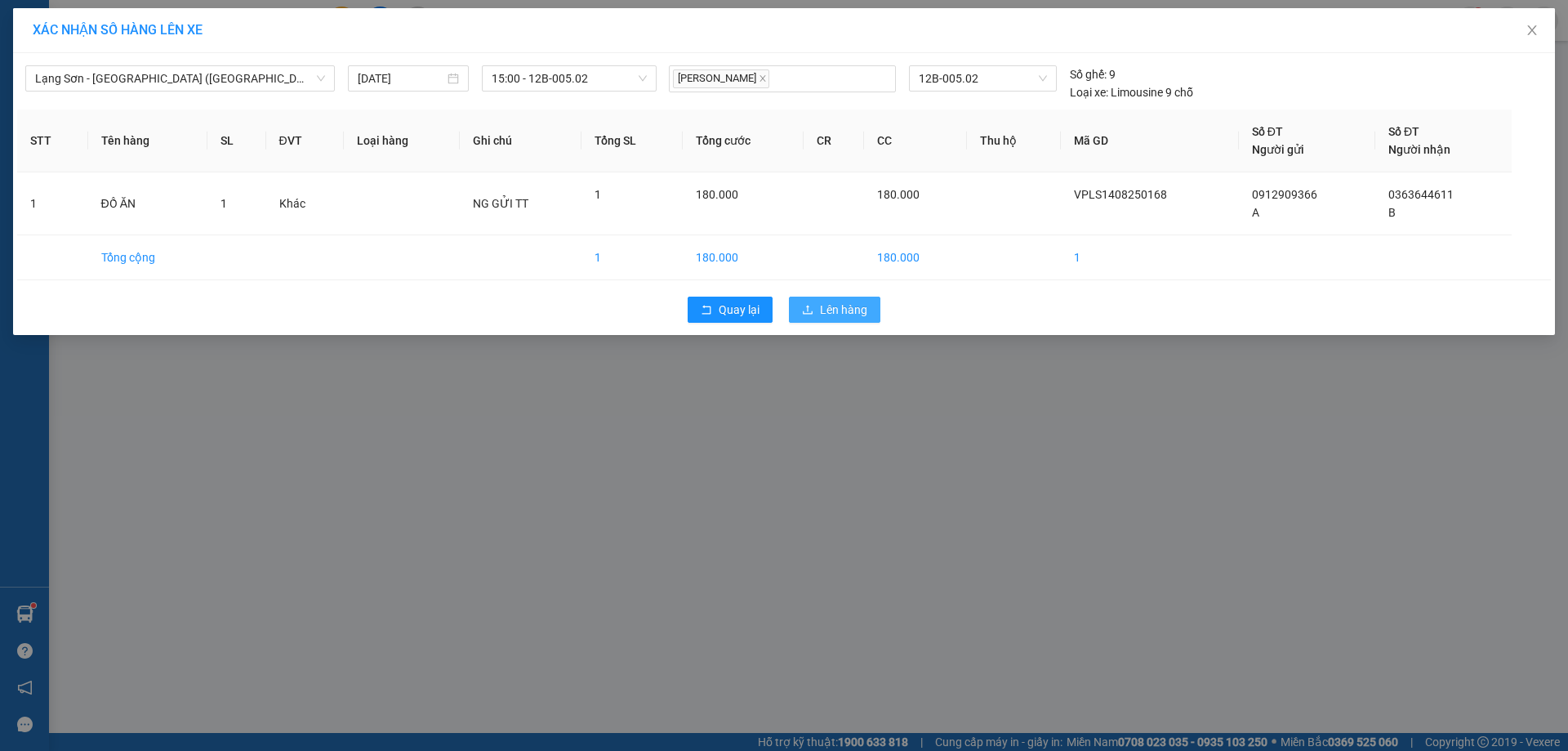
click at [865, 308] on span "Lên hàng" at bounding box center [843, 309] width 47 height 18
